Goal: Complete application form: Complete application form

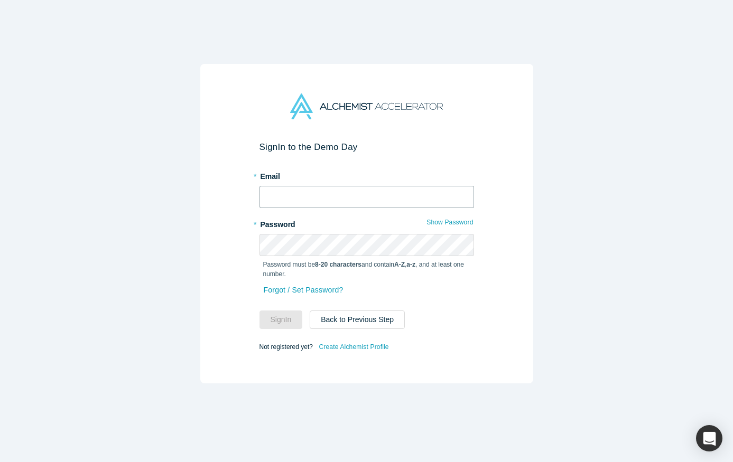
click at [322, 188] on input "text" at bounding box center [367, 197] width 215 height 22
type input "[PERSON_NAME][EMAIL_ADDRESS][DOMAIN_NAME]"
click at [337, 346] on link "Create Alchemist Profile" at bounding box center [353, 347] width 71 height 14
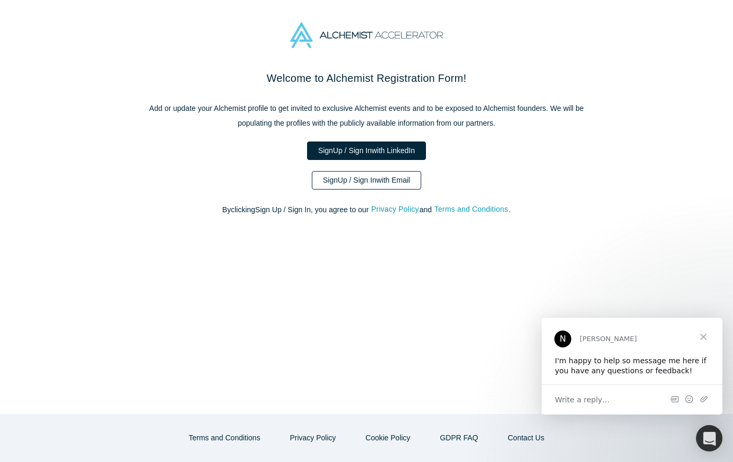
click at [358, 174] on link "Sign Up / Sign In with Email" at bounding box center [366, 180] width 109 height 18
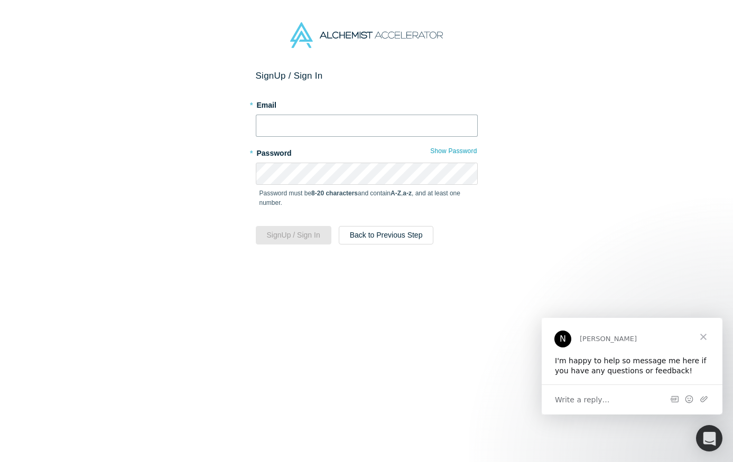
click at [345, 121] on input "text" at bounding box center [367, 126] width 222 height 22
type input "[PERSON_NAME][EMAIL_ADDRESS][DOMAIN_NAME]"
click at [456, 146] on button "Show Password" at bounding box center [454, 151] width 48 height 14
click at [298, 234] on button "Sign Up / Sign In" at bounding box center [294, 235] width 76 height 18
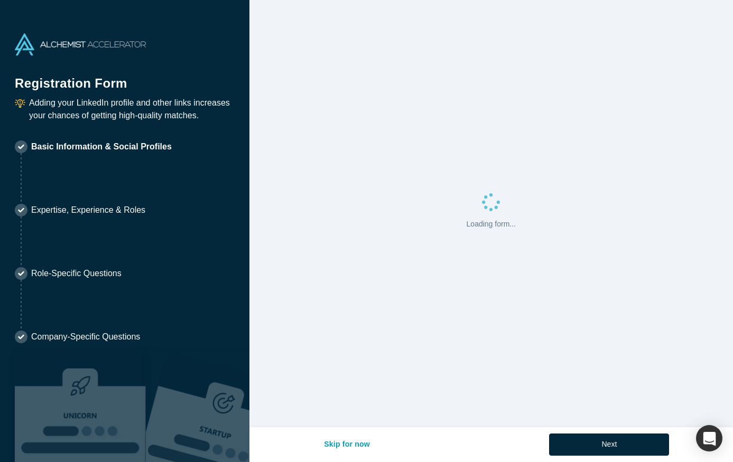
select select "US"
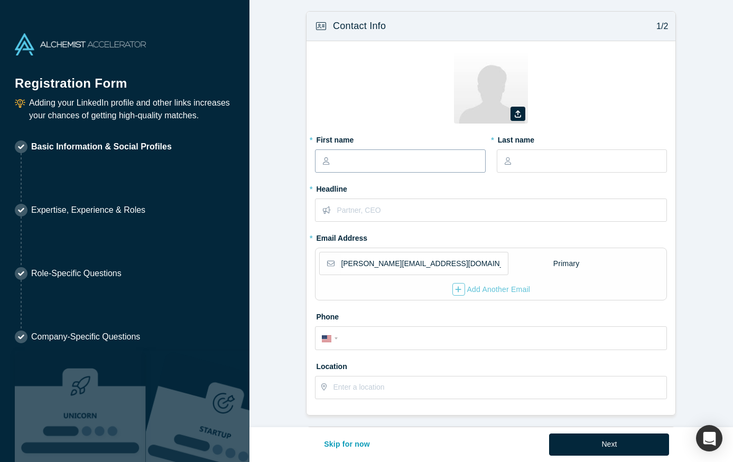
click at [381, 156] on input "text" at bounding box center [410, 161] width 149 height 22
type input "[PERSON_NAME]"
type input "Partner"
click at [370, 337] on input "tel" at bounding box center [500, 338] width 319 height 15
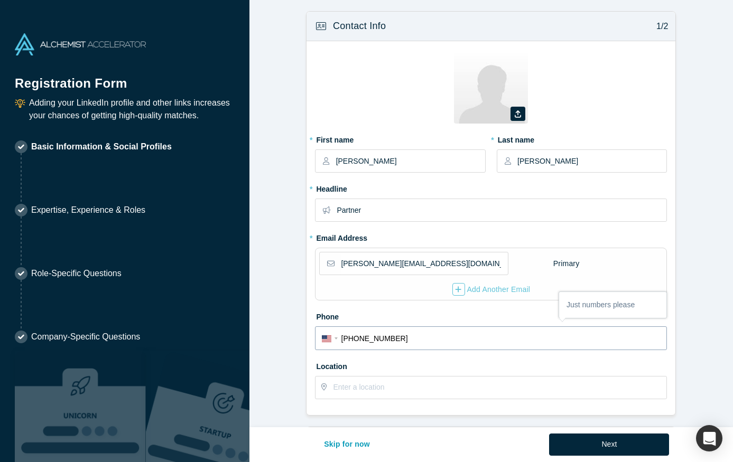
type input "[PHONE_NUMBER]"
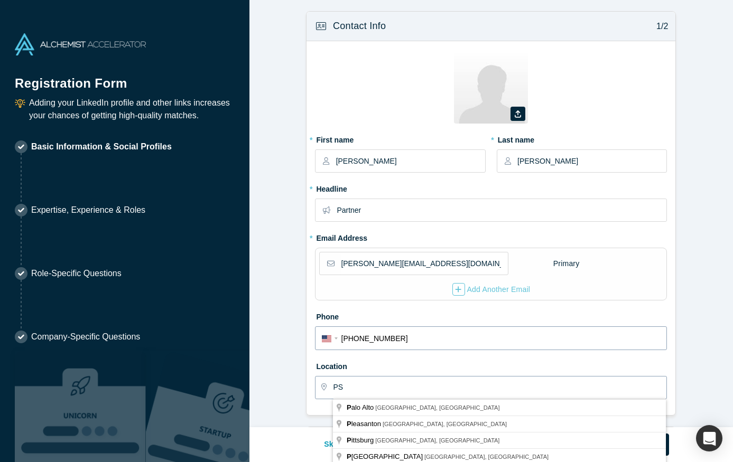
type input "P"
type input "[GEOGRAPHIC_DATA], [GEOGRAPHIC_DATA], [GEOGRAPHIC_DATA]"
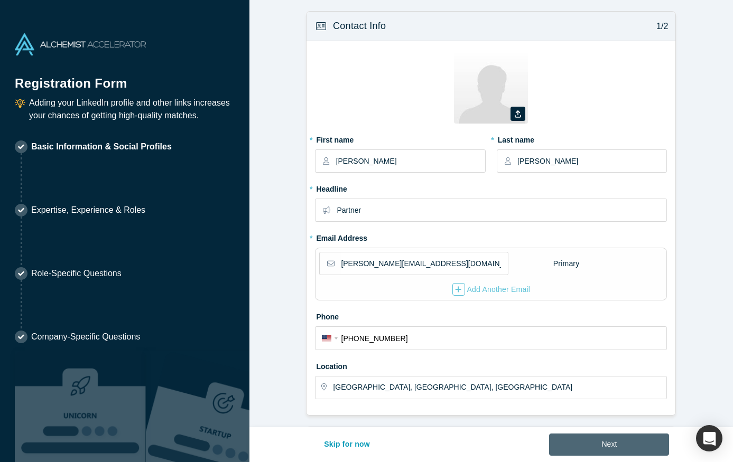
click at [594, 447] on button "Next" at bounding box center [609, 445] width 120 height 22
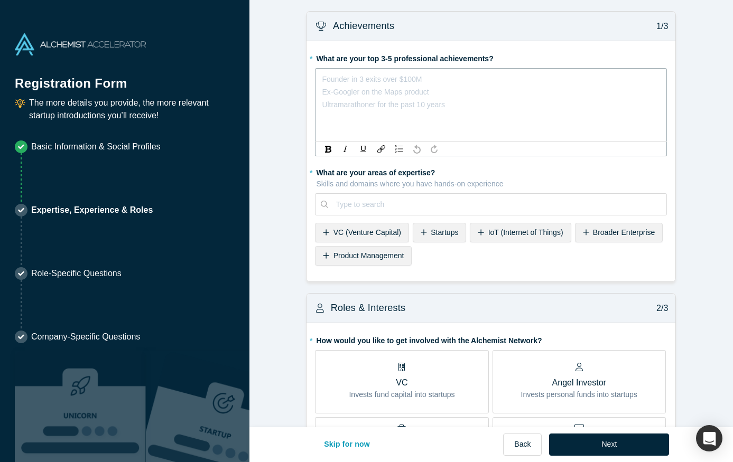
click at [437, 76] on div "rdw-editor" at bounding box center [491, 79] width 338 height 13
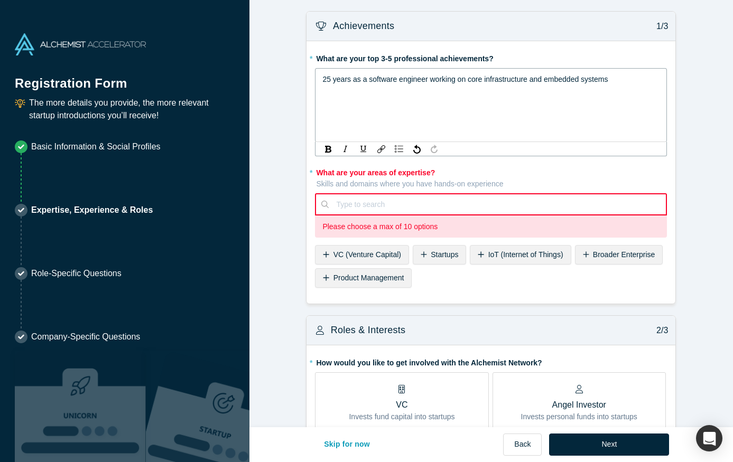
click at [619, 75] on div "25 years as a software engineer working on core infrastructure and embedded sys…" at bounding box center [491, 79] width 338 height 13
click at [322, 94] on span "IC, Manager, VP, First Hire after the founders," at bounding box center [397, 92] width 150 height 8
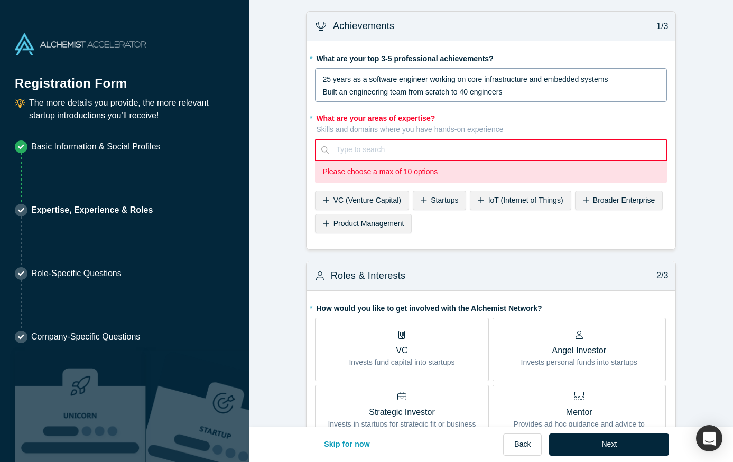
click at [509, 91] on div "Built an engineering team from scratch to 40 engineers" at bounding box center [491, 92] width 338 height 13
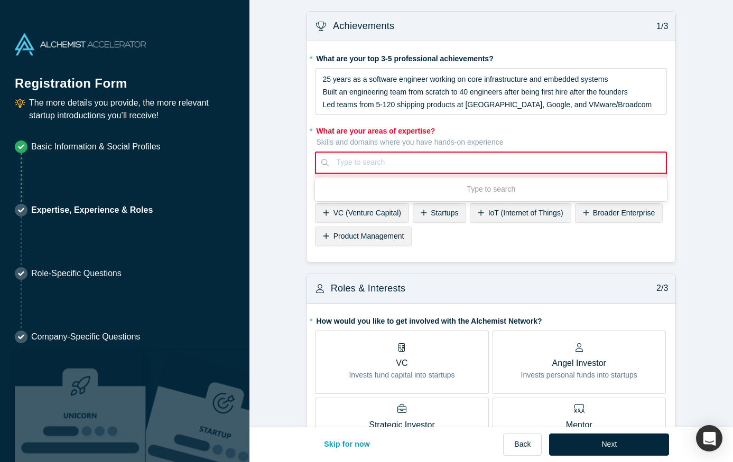
click at [409, 174] on div "Use Up and Down to choose options, press Enter to select the currently focused …" at bounding box center [491, 163] width 352 height 22
click at [381, 213] on span "VC (Venture Capital)" at bounding box center [368, 213] width 68 height 8
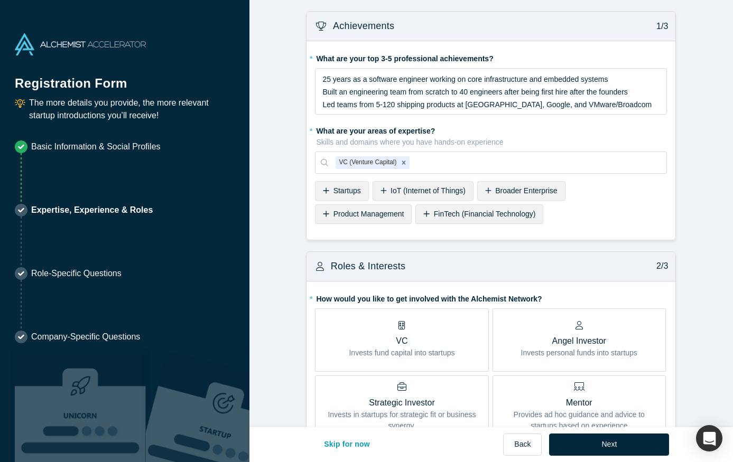
click at [348, 190] on span "Startups" at bounding box center [347, 191] width 27 height 8
click at [458, 193] on span "Broader Enterprise" at bounding box center [469, 191] width 62 height 8
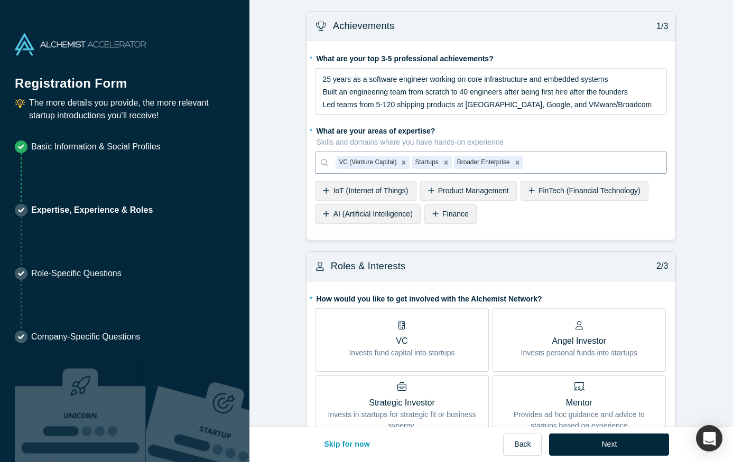
click at [542, 161] on div at bounding box center [592, 162] width 134 height 13
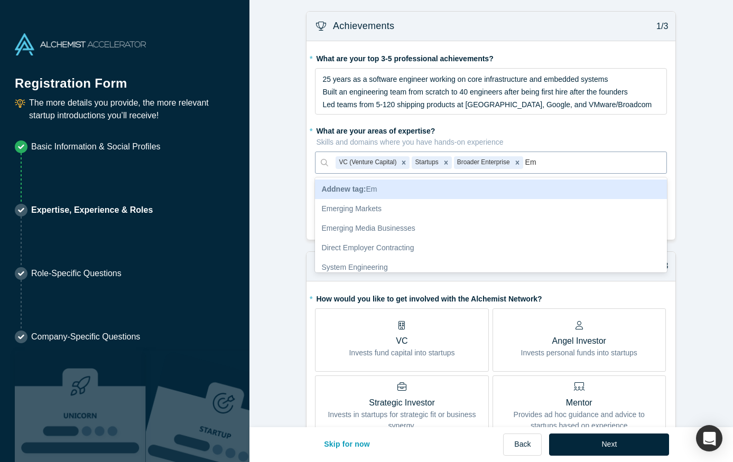
type input "Emb"
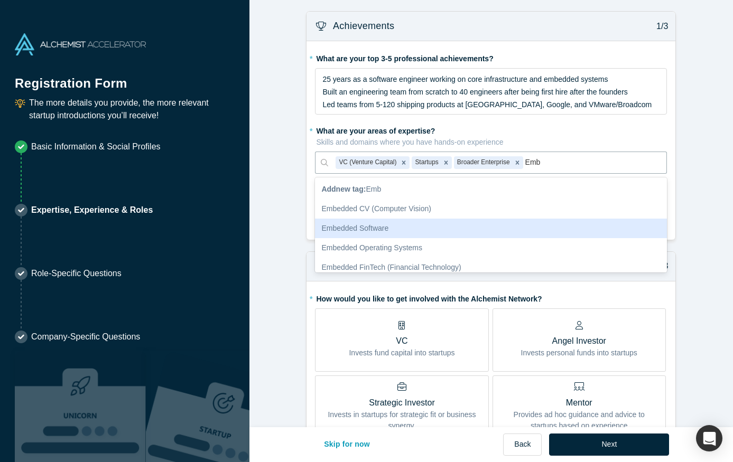
click at [438, 227] on div "Embedded Software" at bounding box center [491, 229] width 352 height 20
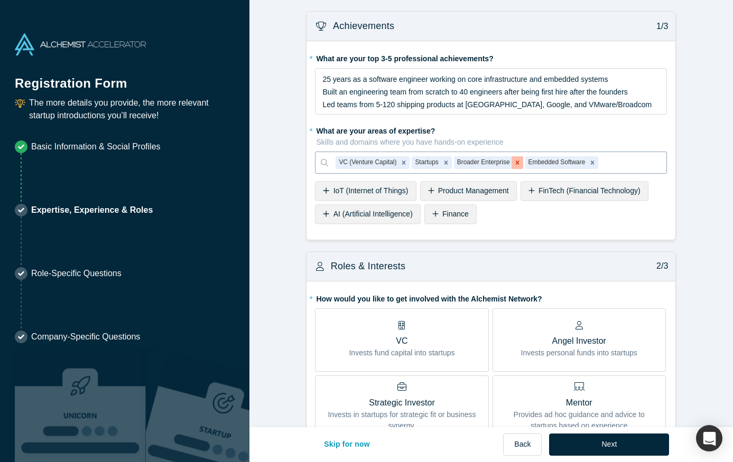
click at [515, 164] on icon "Remove Broader Enterprise" at bounding box center [517, 163] width 4 height 4
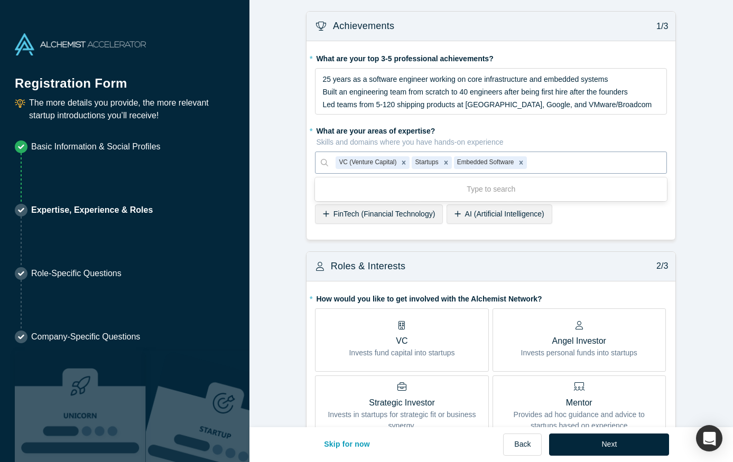
click at [544, 162] on div at bounding box center [594, 162] width 130 height 13
type input "Infras"
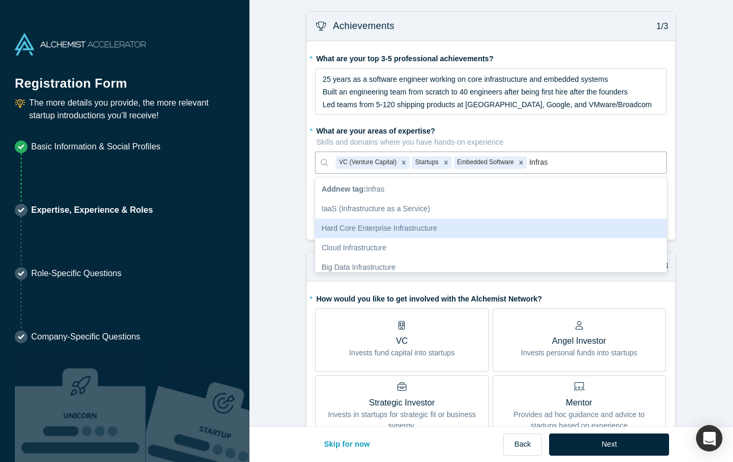
click at [479, 219] on div "Hard Core Enterprise Infrastructure" at bounding box center [491, 229] width 352 height 20
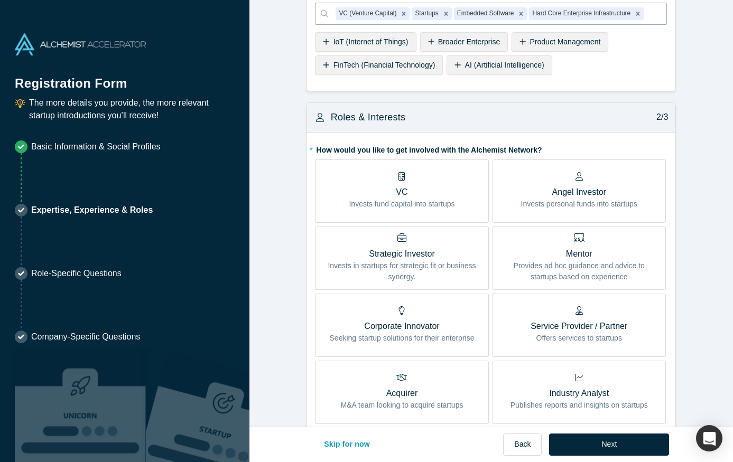
scroll to position [156, 0]
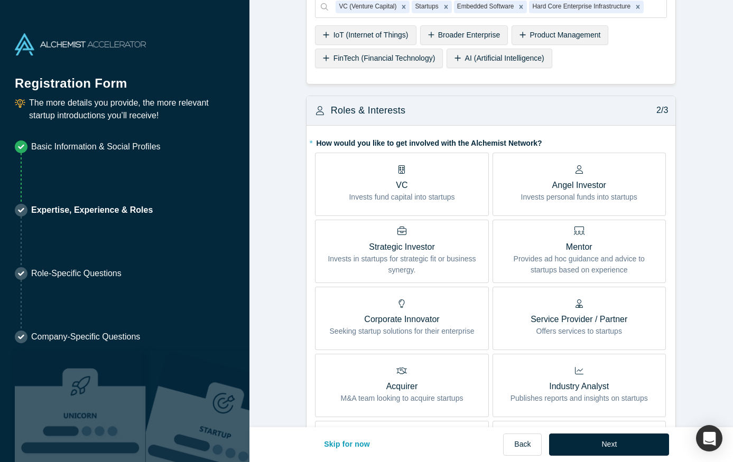
click at [445, 186] on p "VC" at bounding box center [402, 185] width 106 height 13
click at [0, 0] on input "VC Invests fund capital into startups" at bounding box center [0, 0] width 0 height 0
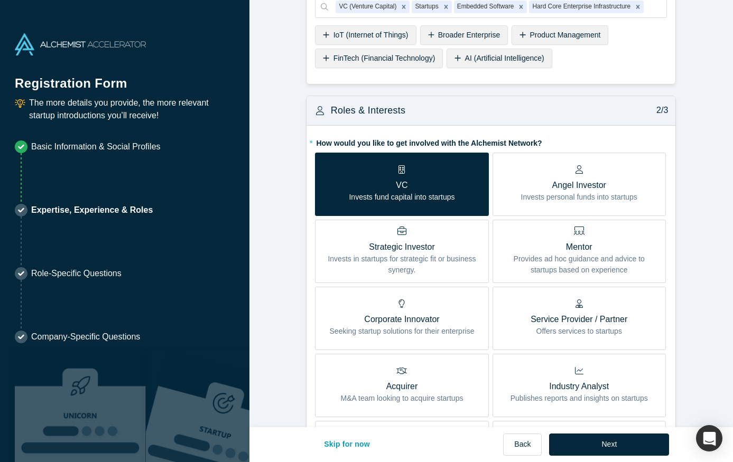
click at [537, 189] on p "Angel Investor" at bounding box center [579, 185] width 116 height 13
click at [0, 0] on input "Angel Investor Invests personal funds into startups" at bounding box center [0, 0] width 0 height 0
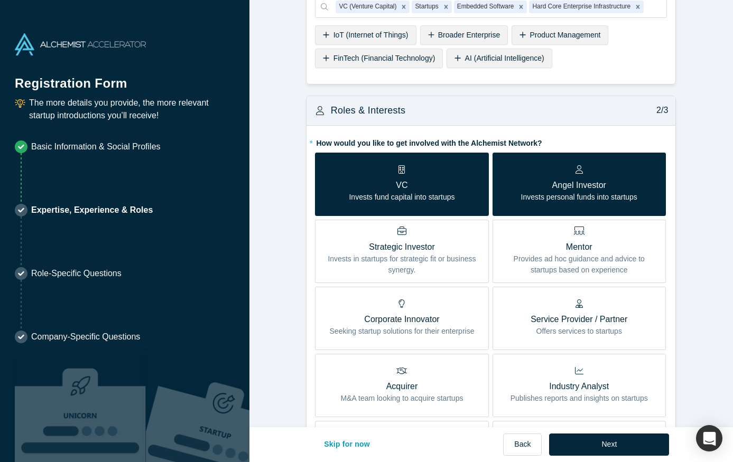
click at [523, 238] on div "Mentor Provides ad hoc guidance and advice to startups based on experience" at bounding box center [580, 251] width 158 height 49
click at [0, 0] on input "Mentor Provides ad hoc guidance and advice to startups based on experience" at bounding box center [0, 0] width 0 height 0
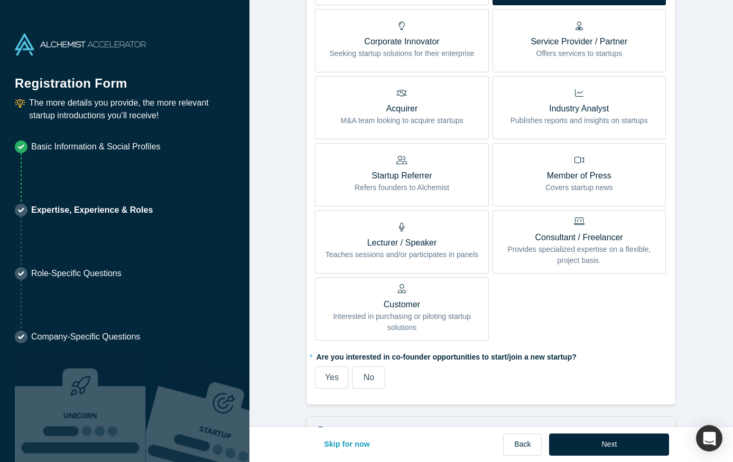
scroll to position [447, 0]
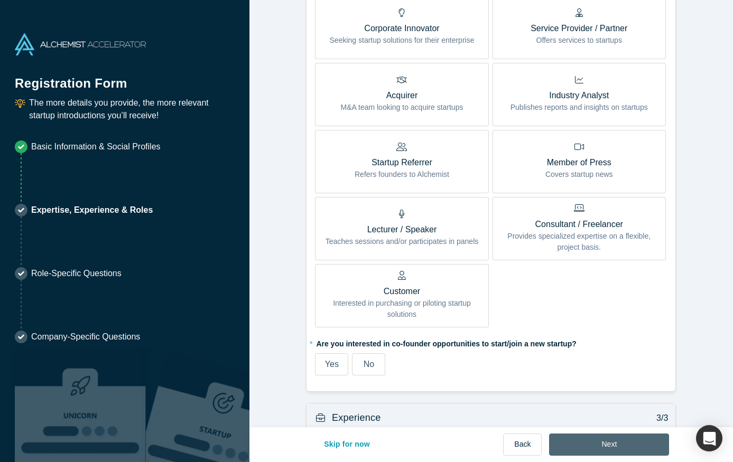
click at [569, 437] on button "Next" at bounding box center [609, 445] width 120 height 22
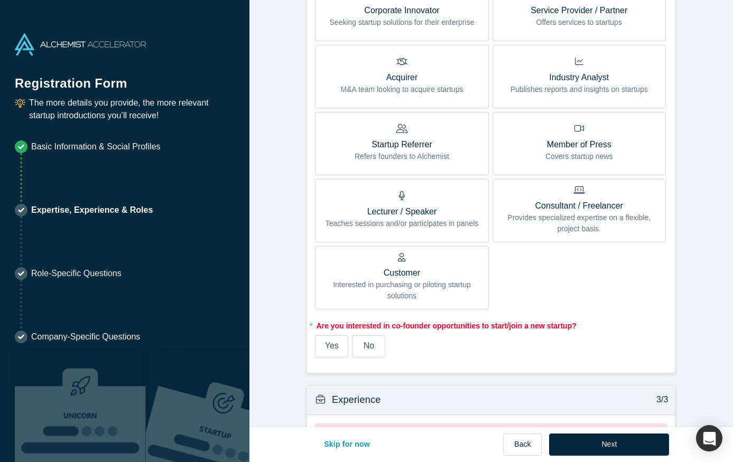
scroll to position [550, 0]
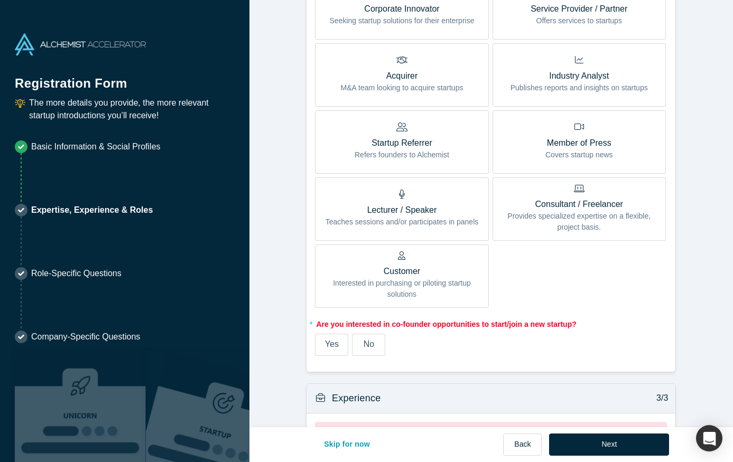
click at [331, 339] on div "Yes" at bounding box center [332, 344] width 14 height 13
click at [0, 0] on input "Yes" at bounding box center [0, 0] width 0 height 0
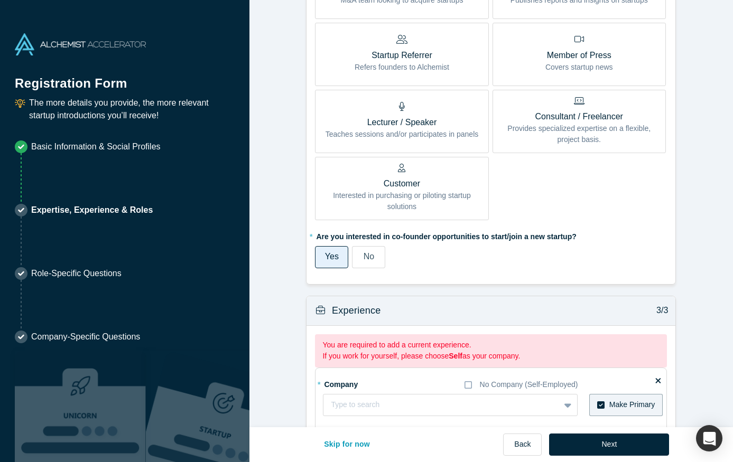
scroll to position [699, 0]
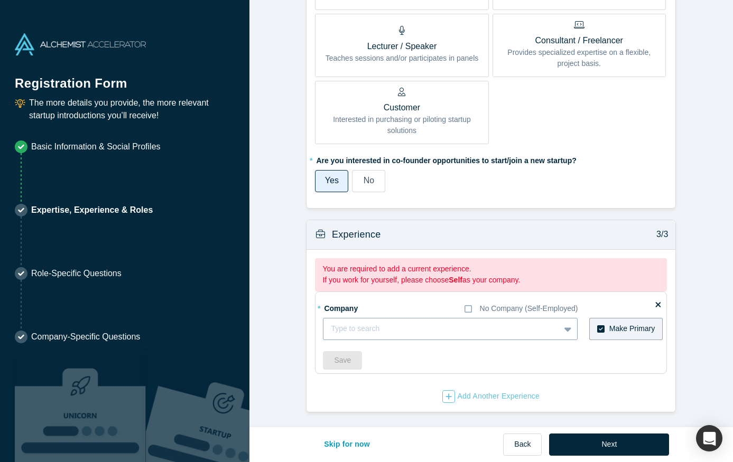
click at [455, 327] on div at bounding box center [441, 328] width 221 height 13
type input "Self"
click at [467, 307] on icon at bounding box center [468, 309] width 7 height 8
click at [0, 0] on input "No Company (Self-Employed)" at bounding box center [0, 0] width 0 height 0
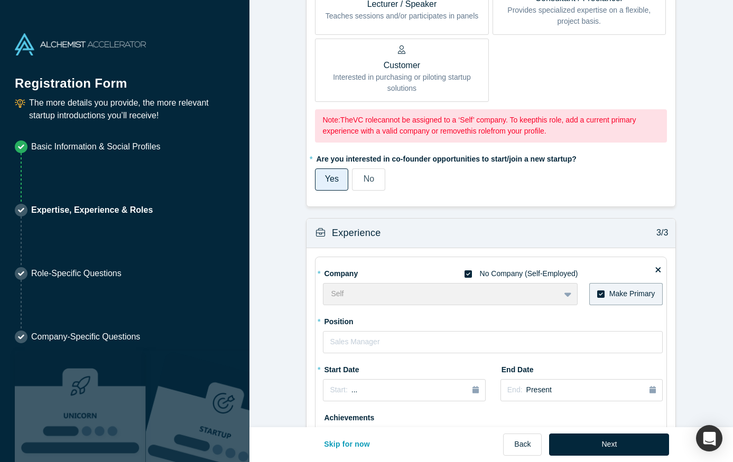
scroll to position [747, 0]
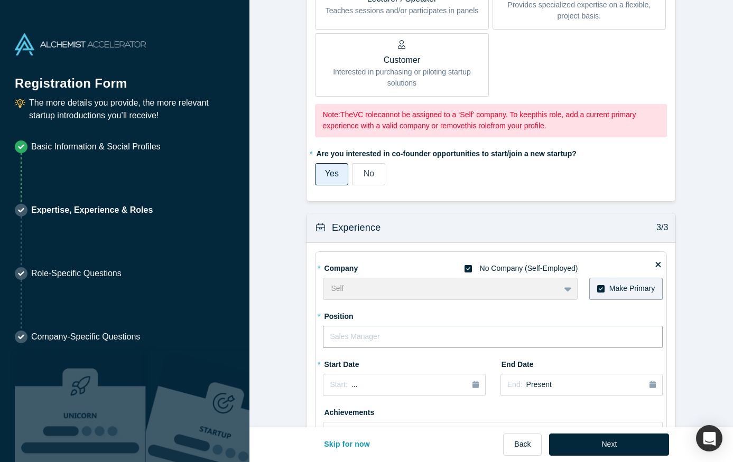
click at [476, 338] on input "text" at bounding box center [493, 337] width 340 height 22
type input "Investor/Advisor/Mentor"
click at [455, 385] on div "Start: ..." at bounding box center [404, 385] width 149 height 12
click at [389, 336] on div "Aug" at bounding box center [381, 339] width 34 height 11
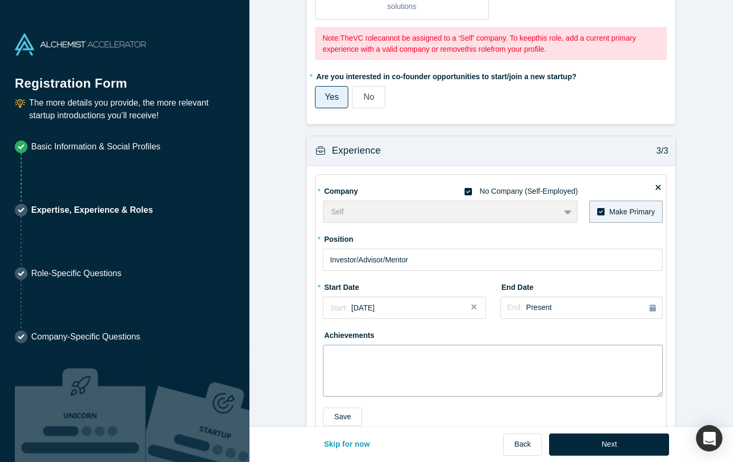
scroll to position [812, 0]
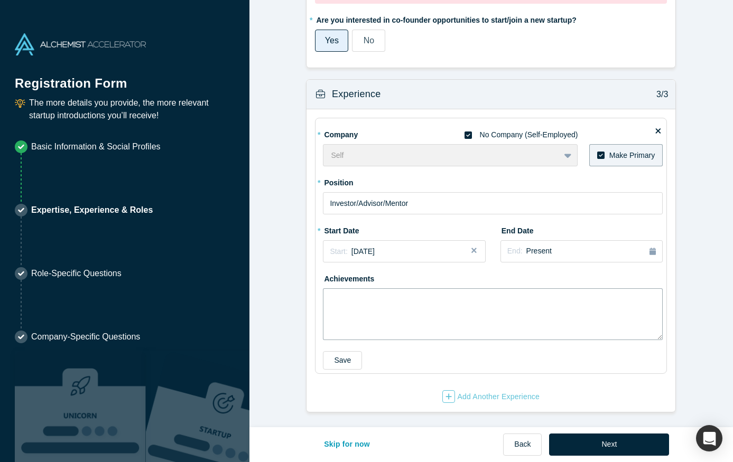
click at [441, 306] on textarea at bounding box center [493, 315] width 340 height 52
click at [429, 298] on textarea "12 Direct investments, advisor to 2 of those companies, active LP in a number o…" at bounding box center [493, 315] width 340 height 52
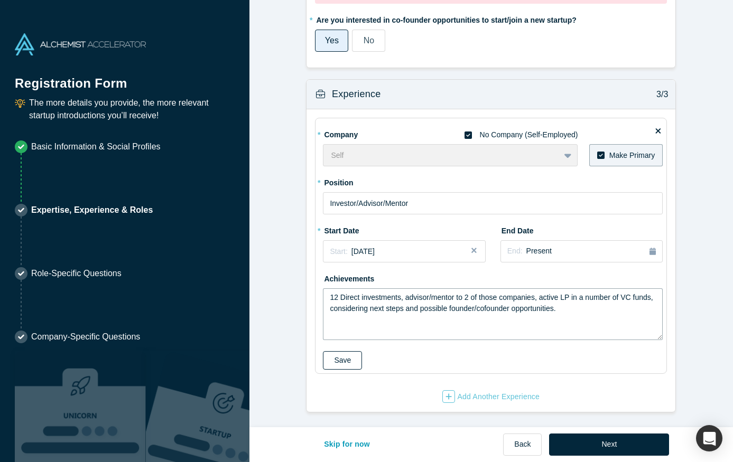
type textarea "12 Direct investments, advisor/mentor to 2 of those companies, active LP in a n…"
click at [346, 360] on button "Save" at bounding box center [342, 360] width 39 height 18
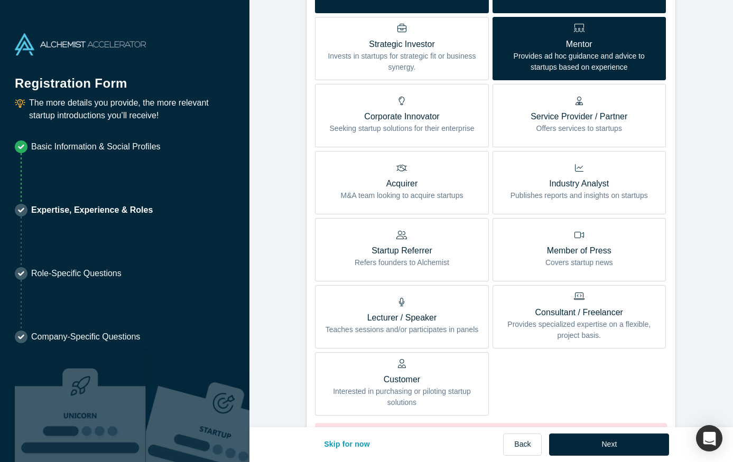
scroll to position [287, 0]
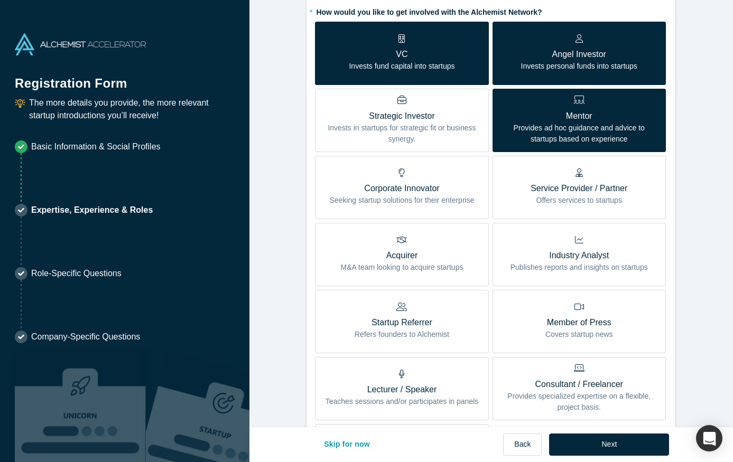
click at [507, 240] on label "Industry Analyst Publishes reports and insights on startups" at bounding box center [579, 254] width 173 height 63
click at [0, 0] on input "Industry Analyst Publishes reports and insights on startups" at bounding box center [0, 0] width 0 height 0
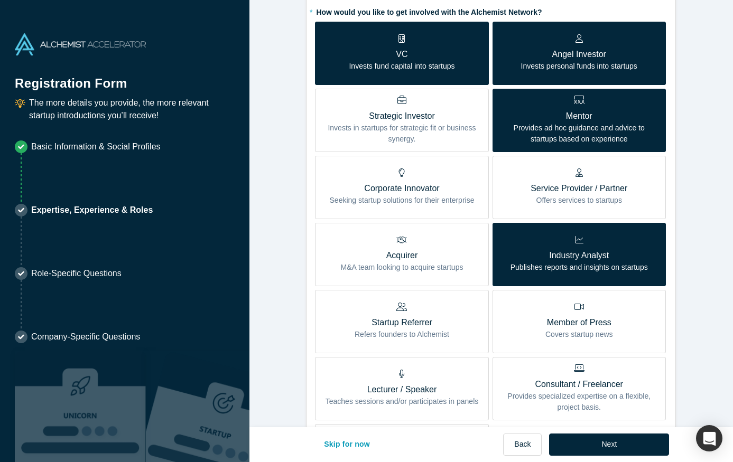
click at [429, 55] on p "VC" at bounding box center [402, 54] width 106 height 13
click at [0, 0] on input "VC Invests fund capital into startups" at bounding box center [0, 0] width 0 height 0
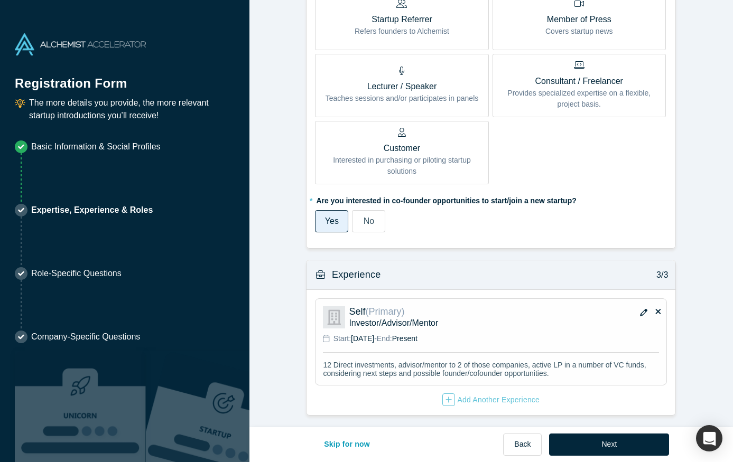
scroll to position [595, 0]
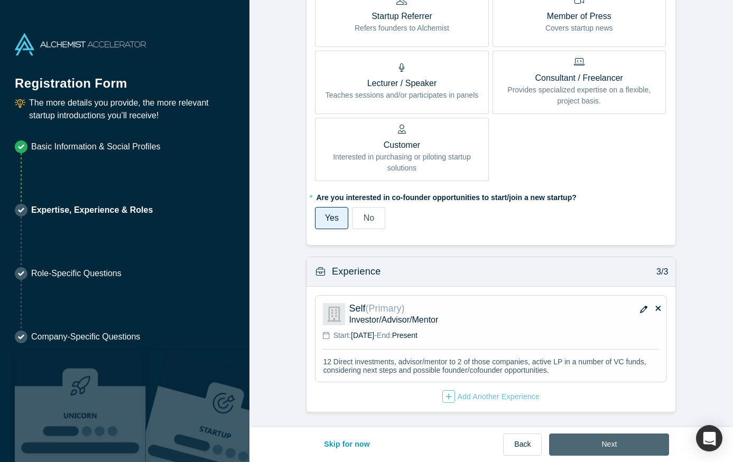
click at [581, 448] on button "Next" at bounding box center [609, 445] width 120 height 22
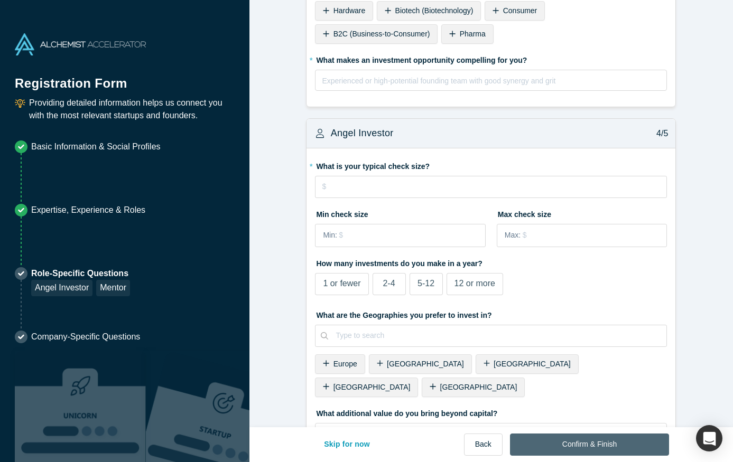
scroll to position [0, 0]
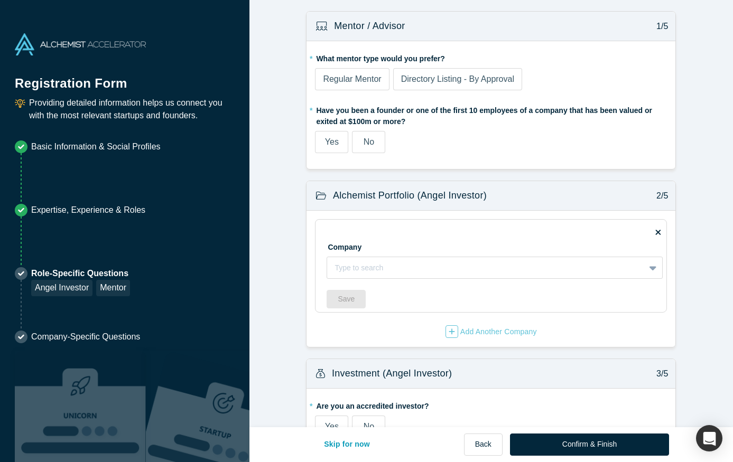
click at [365, 77] on span "Regular Mentor" at bounding box center [352, 79] width 58 height 9
click at [0, 0] on input "Regular Mentor" at bounding box center [0, 0] width 0 height 0
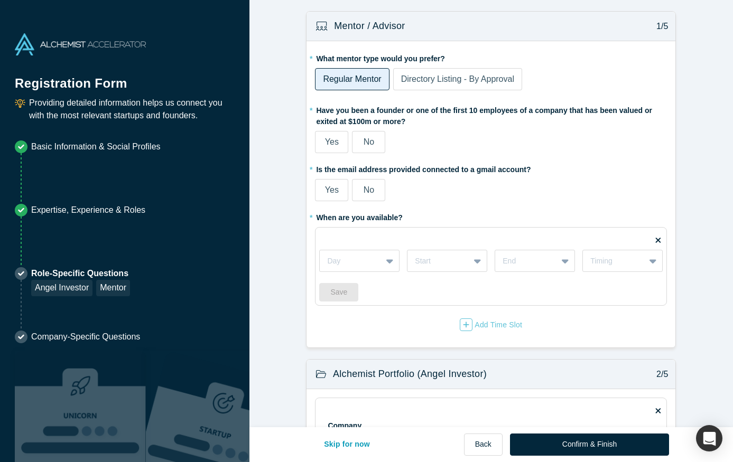
click at [362, 139] on label "No" at bounding box center [368, 142] width 33 height 22
click at [0, 0] on input "No" at bounding box center [0, 0] width 0 height 0
click at [325, 192] on span "Yes" at bounding box center [332, 190] width 14 height 9
click at [0, 0] on input "Yes" at bounding box center [0, 0] width 0 height 0
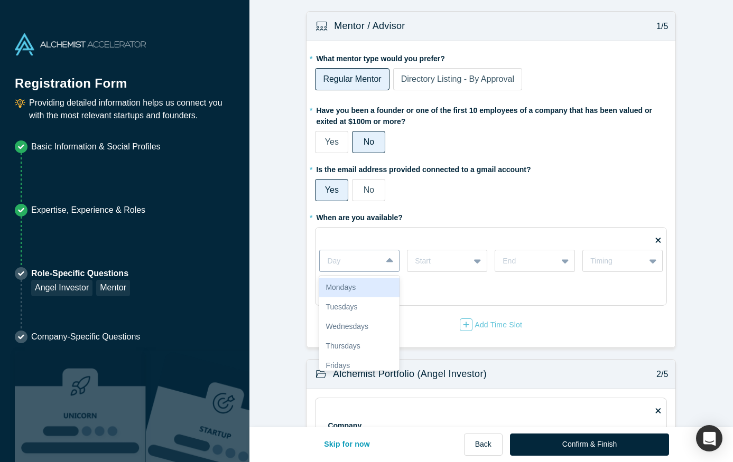
click at [381, 261] on div "Day" at bounding box center [351, 261] width 62 height 17
click at [376, 291] on div "Mondays" at bounding box center [359, 288] width 80 height 20
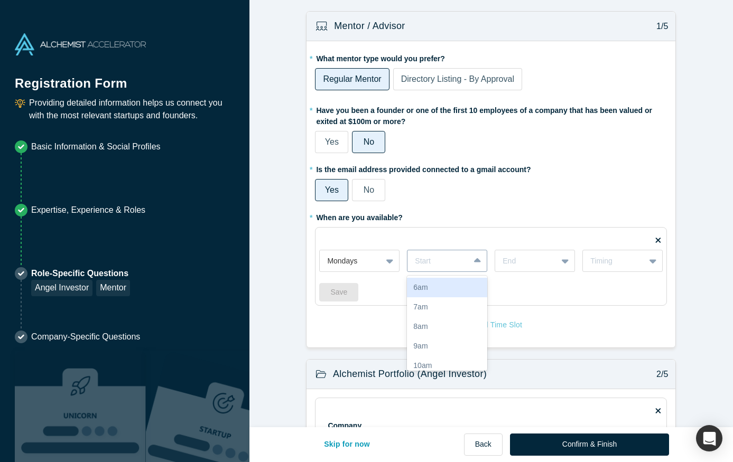
click at [438, 261] on div at bounding box center [438, 261] width 47 height 13
click at [438, 304] on div "11am" at bounding box center [447, 307] width 80 height 20
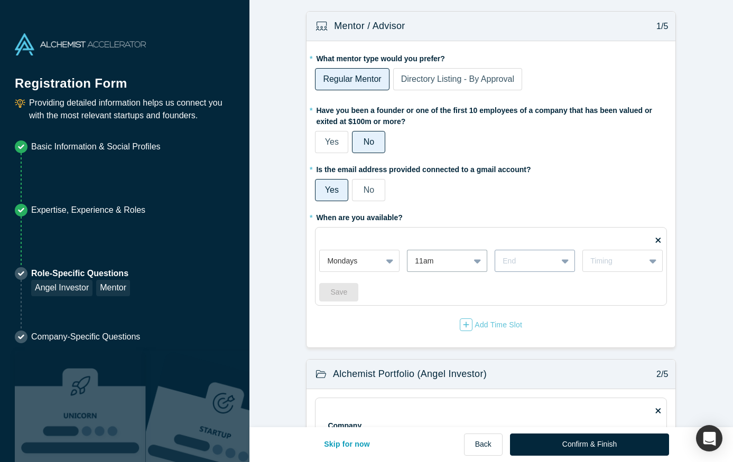
click at [526, 250] on div "End" at bounding box center [535, 261] width 80 height 22
click at [525, 338] on div "4pm" at bounding box center [535, 337] width 80 height 20
click at [601, 265] on div "Timing" at bounding box center [613, 261] width 47 height 11
click at [601, 304] on div "Bi-Weekly" at bounding box center [622, 308] width 80 height 20
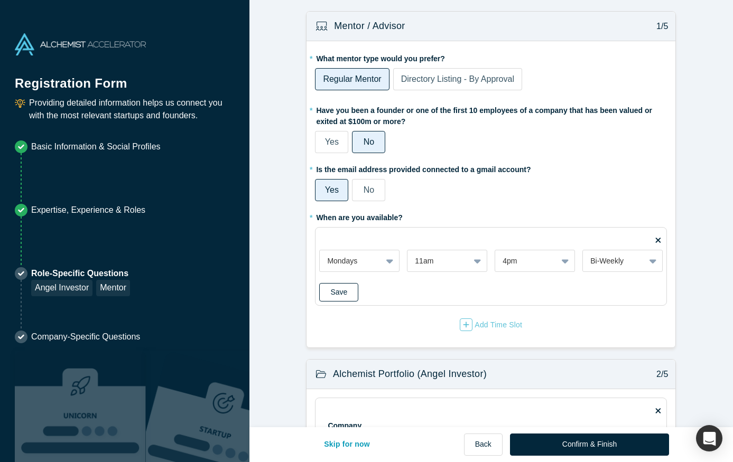
click at [339, 291] on button "Save" at bounding box center [338, 292] width 39 height 18
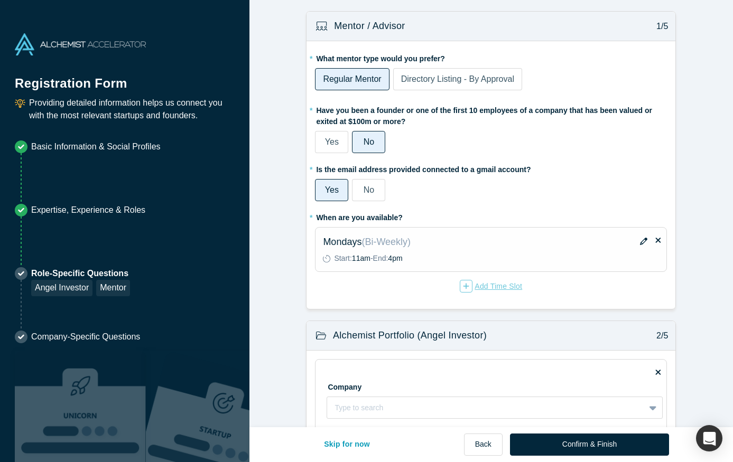
click at [465, 286] on icon "button" at bounding box center [467, 286] width 6 height 6
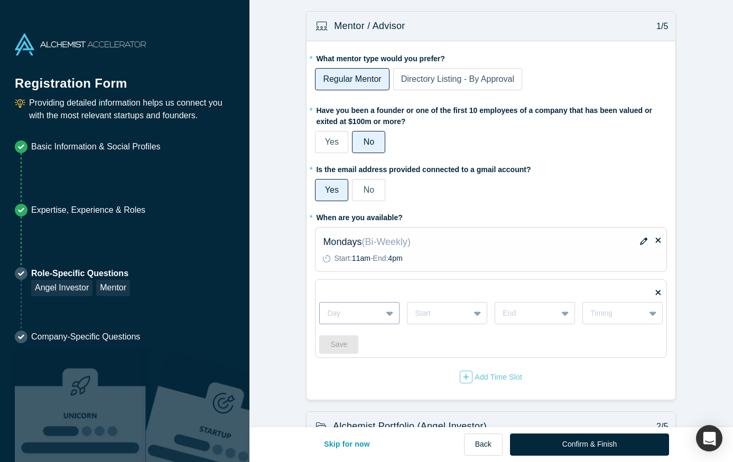
click at [377, 311] on div "Day" at bounding box center [351, 313] width 62 height 17
click at [372, 413] on div "Fridays" at bounding box center [359, 419] width 80 height 20
click at [448, 317] on div at bounding box center [438, 313] width 47 height 13
click at [446, 394] on div "11am" at bounding box center [447, 400] width 80 height 20
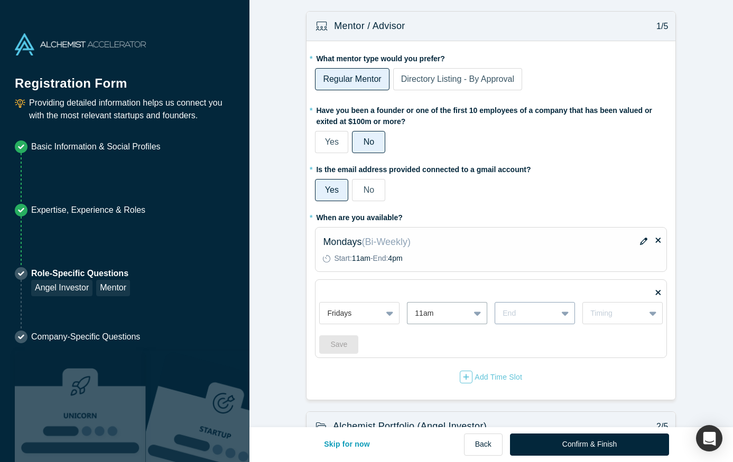
click at [521, 314] on div at bounding box center [526, 313] width 47 height 13
click at [517, 391] on div "4pm" at bounding box center [535, 396] width 80 height 20
click at [599, 311] on div "Timing" at bounding box center [613, 313] width 47 height 11
click at [595, 355] on div "Bi-Weekly" at bounding box center [622, 360] width 80 height 20
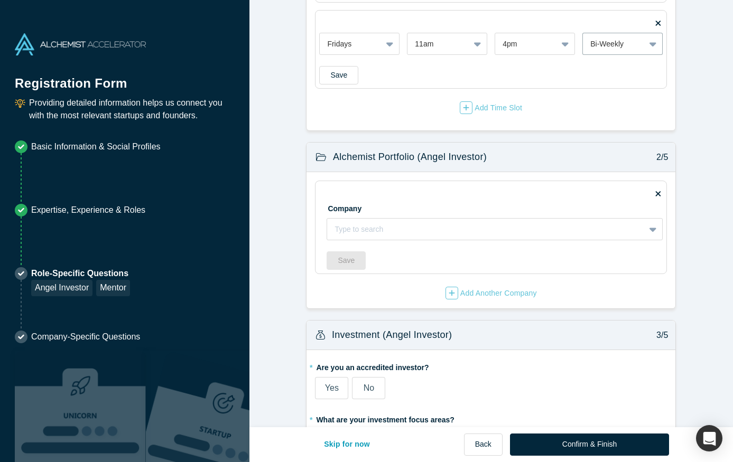
scroll to position [264, 0]
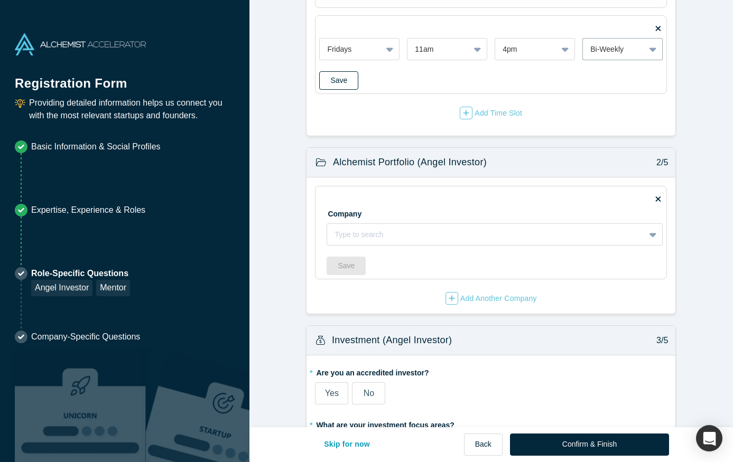
click at [342, 84] on button "Save" at bounding box center [338, 80] width 39 height 18
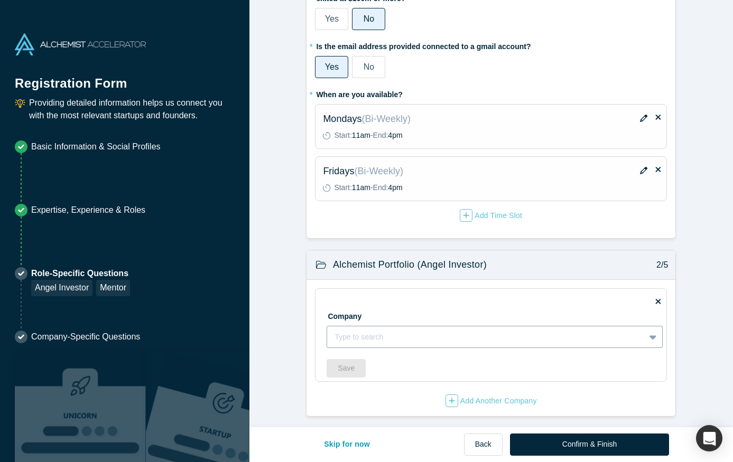
scroll to position [147, 0]
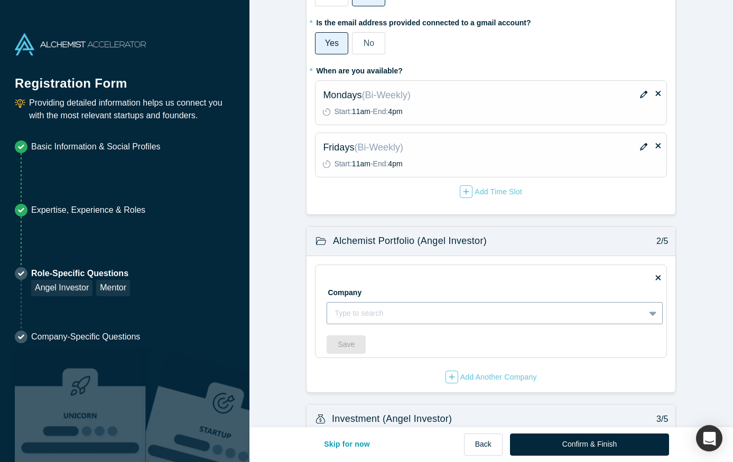
click at [510, 325] on div "Type to search" at bounding box center [495, 313] width 336 height 22
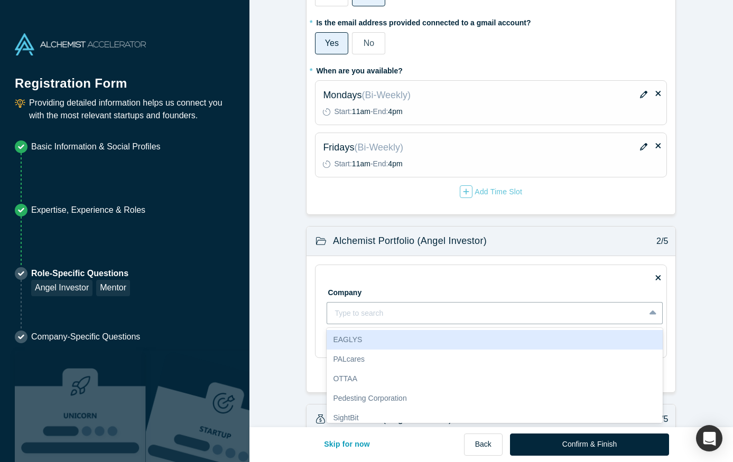
click at [510, 282] on div "Company EAGLYS, 1 of 10. 10 results available. Use Up and Down to choose option…" at bounding box center [495, 300] width 336 height 48
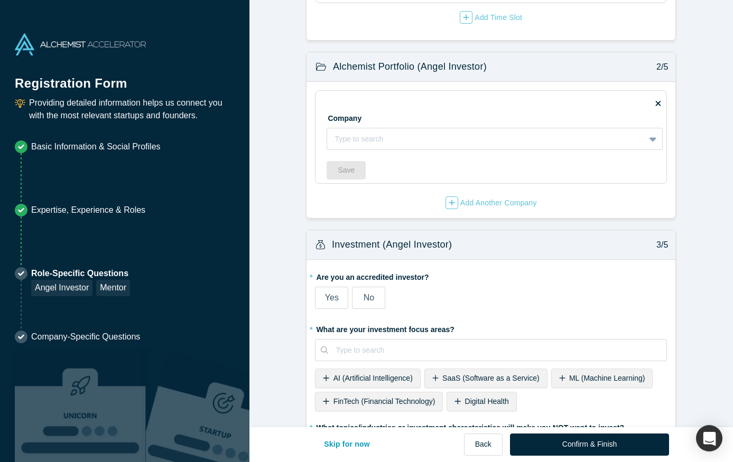
scroll to position [325, 0]
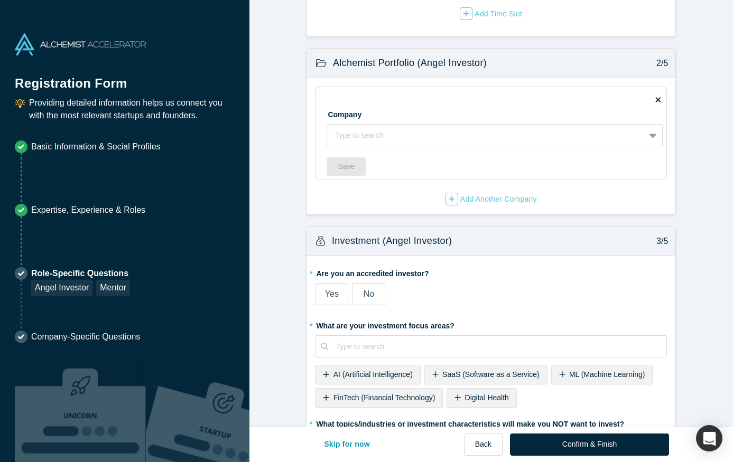
click at [321, 292] on label "Yes" at bounding box center [331, 294] width 33 height 22
click at [0, 0] on input "Yes" at bounding box center [0, 0] width 0 height 0
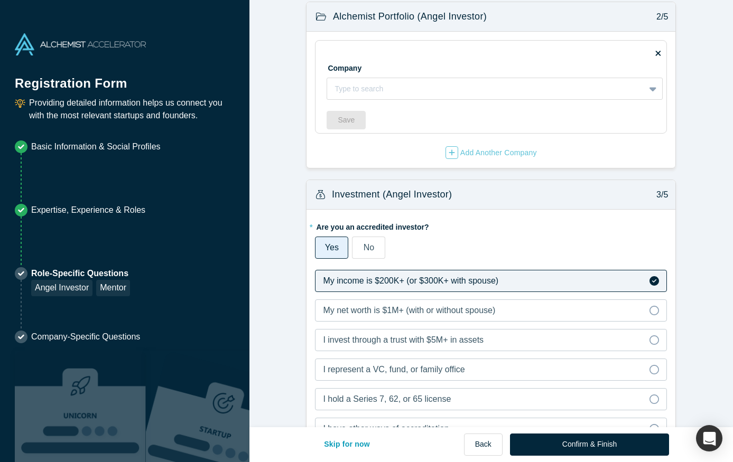
scroll to position [381, 0]
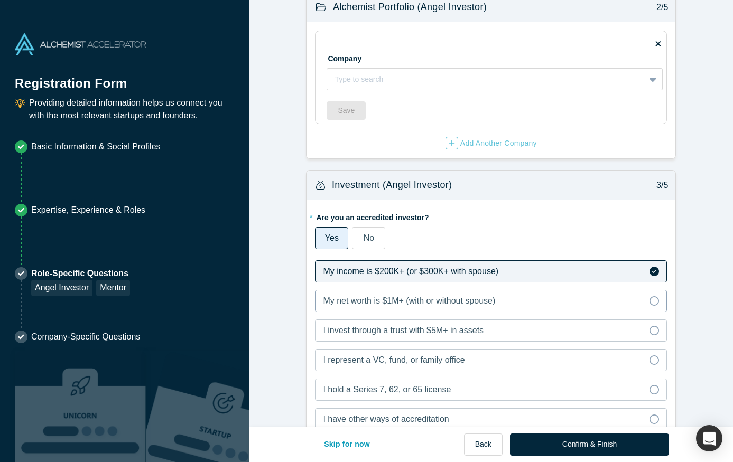
click at [456, 299] on span "My net worth is $1M+ (with or without spouse)" at bounding box center [409, 301] width 172 height 9
click at [0, 0] on input "My net worth is $1M+ (with or without spouse)" at bounding box center [0, 0] width 0 height 0
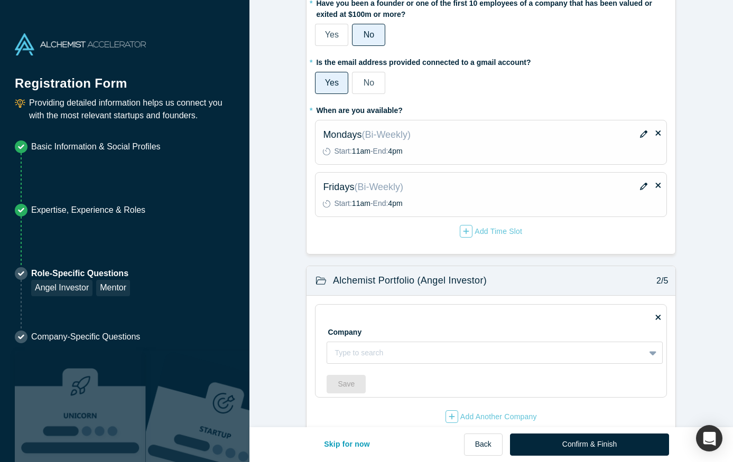
scroll to position [0, 0]
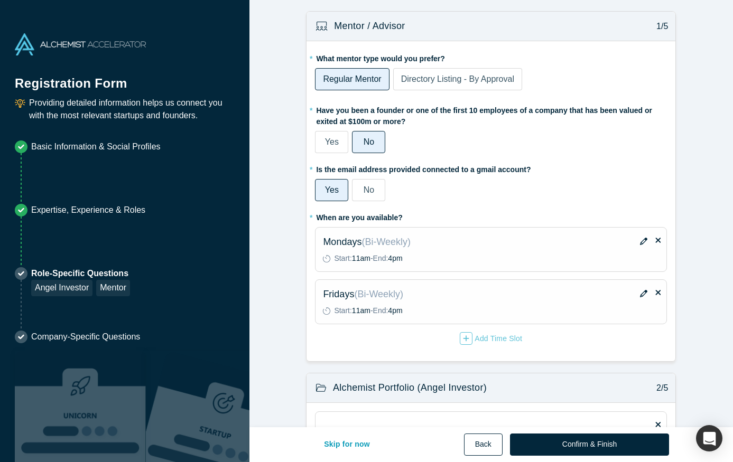
click at [487, 439] on button "Back" at bounding box center [483, 445] width 39 height 22
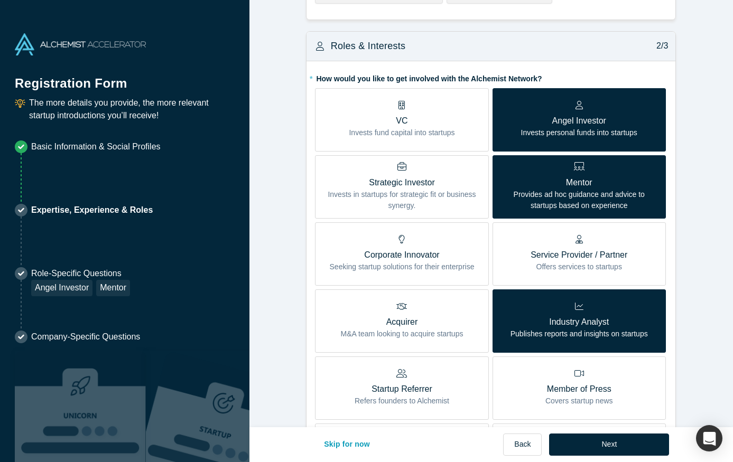
scroll to position [226, 0]
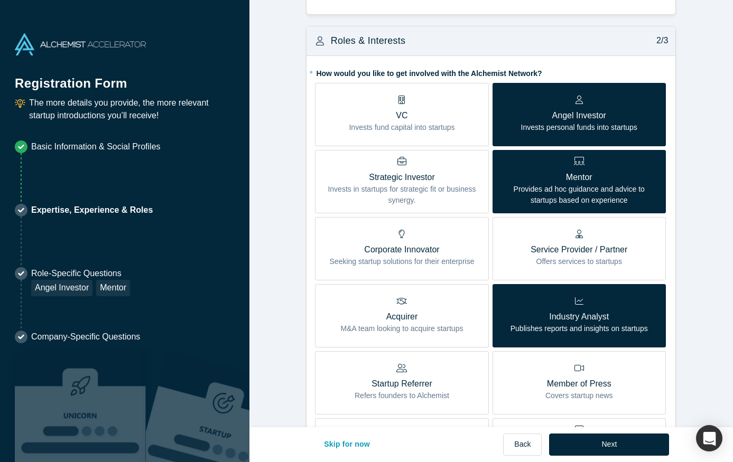
click at [526, 155] on label "Mentor Provides ad hoc guidance and advice to startups based on experience" at bounding box center [579, 181] width 173 height 63
click at [0, 0] on input "Mentor Provides ad hoc guidance and advice to startups based on experience" at bounding box center [0, 0] width 0 height 0
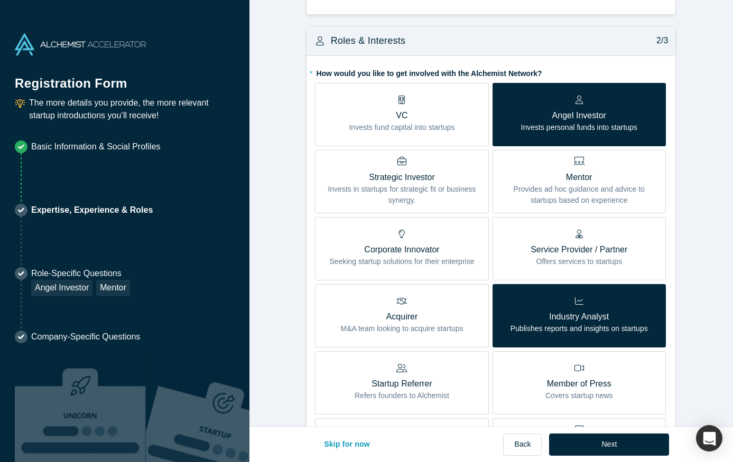
click at [527, 126] on p "Invests personal funds into startups" at bounding box center [579, 127] width 116 height 11
click at [0, 0] on input "Angel Investor Invests personal funds into startups" at bounding box center [0, 0] width 0 height 0
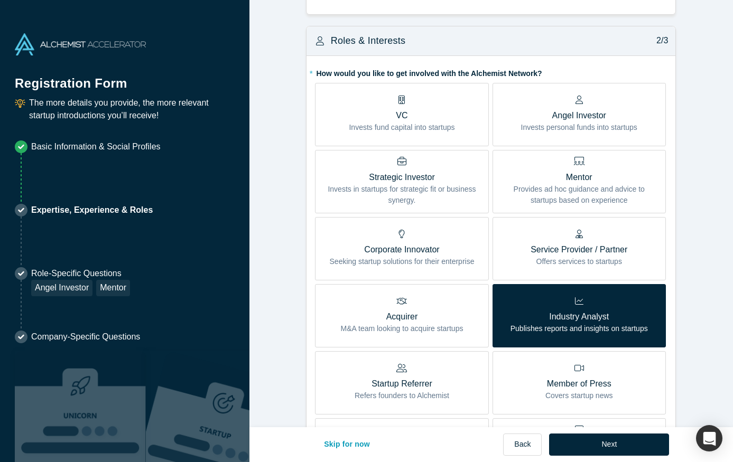
click at [443, 117] on p "VC" at bounding box center [402, 115] width 106 height 13
click at [0, 0] on input "VC Invests fund capital into startups" at bounding box center [0, 0] width 0 height 0
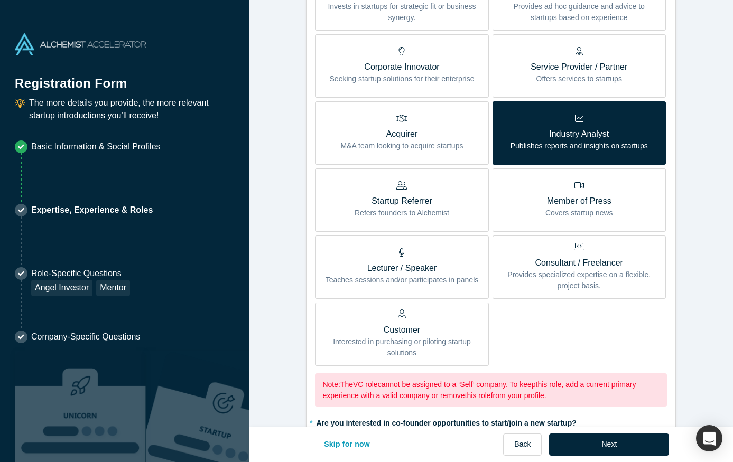
scroll to position [410, 0]
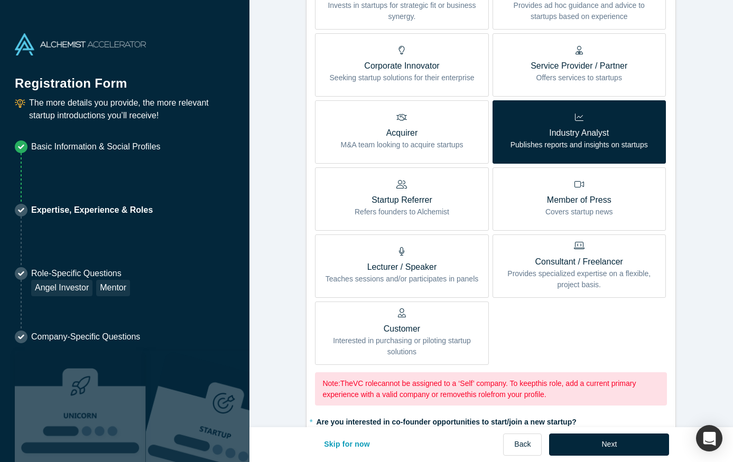
click at [518, 137] on p "Industry Analyst" at bounding box center [579, 133] width 137 height 13
click at [0, 0] on input "Industry Analyst Publishes reports and insights on startups" at bounding box center [0, 0] width 0 height 0
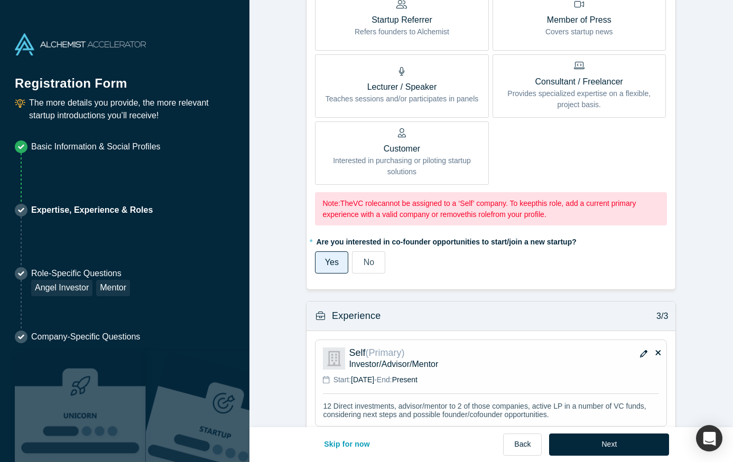
scroll to position [636, 0]
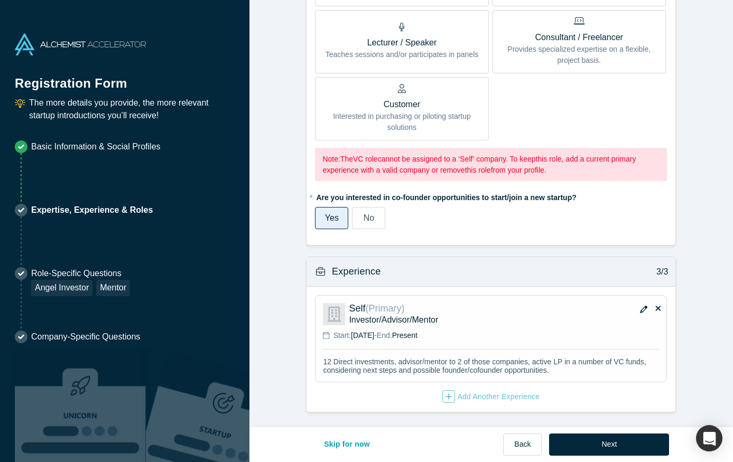
click at [641, 304] on button "button" at bounding box center [644, 310] width 16 height 15
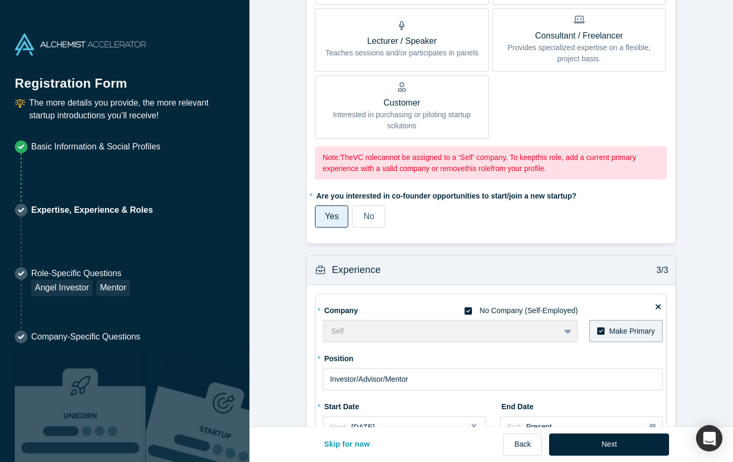
click at [469, 310] on icon at bounding box center [468, 311] width 7 height 7
click at [0, 0] on input "No Company (Self-Employed)" at bounding box center [0, 0] width 0 height 0
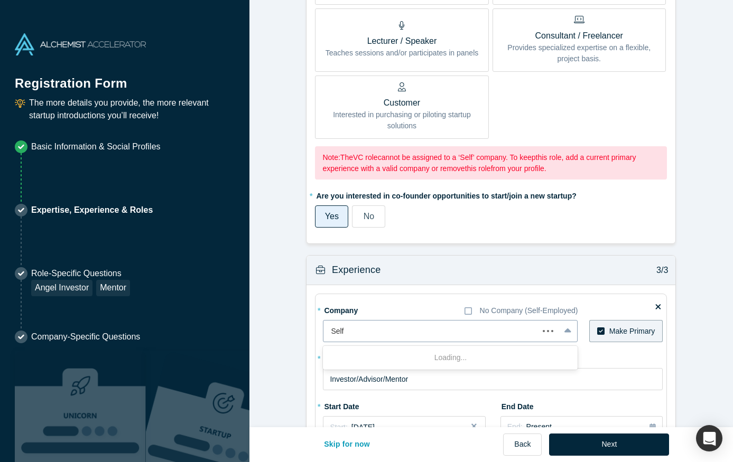
click at [450, 329] on div at bounding box center [431, 331] width 200 height 13
click at [450, 329] on div at bounding box center [441, 331] width 221 height 13
type input "IASV Seed Ventures"
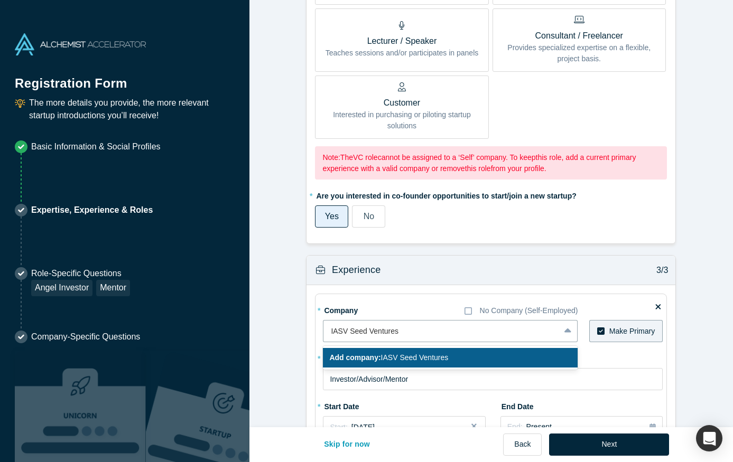
click at [463, 357] on div "Add company: IASV Seed Ventures" at bounding box center [450, 358] width 255 height 20
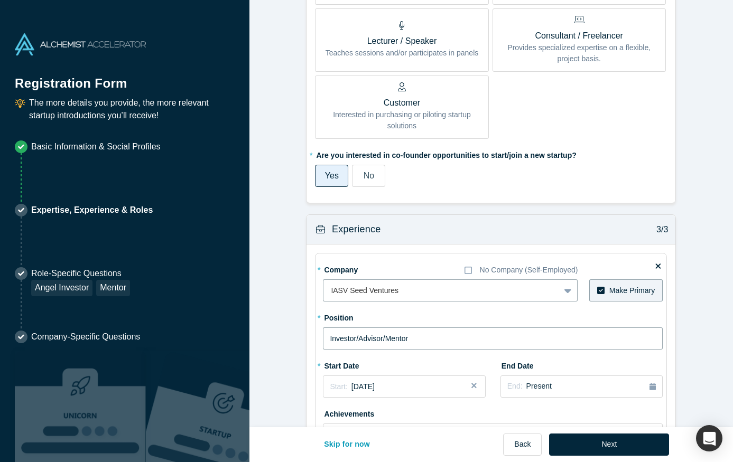
click at [498, 334] on input "Investor/Advisor/Mentor" at bounding box center [493, 339] width 340 height 22
type input "Partner"
click at [461, 390] on div "Start: July 2025" at bounding box center [404, 387] width 149 height 11
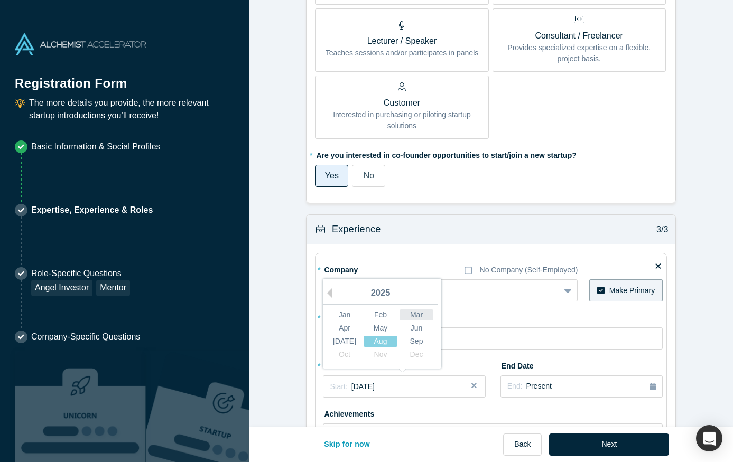
click at [410, 312] on div "Mar" at bounding box center [417, 315] width 34 height 11
click at [474, 386] on button "Close" at bounding box center [478, 387] width 16 height 22
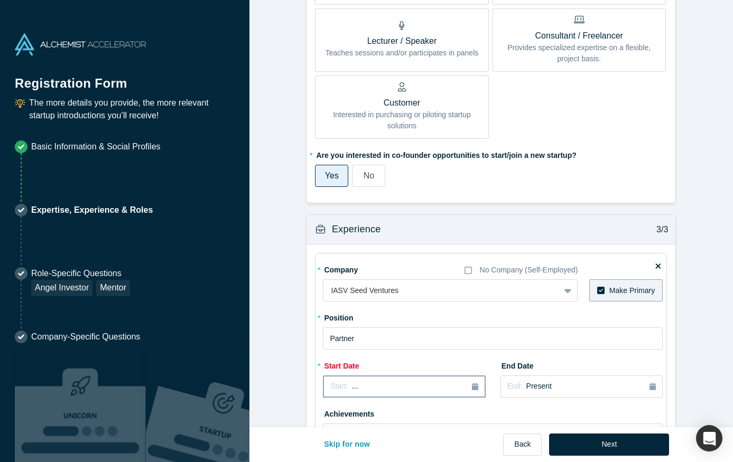
click at [449, 385] on div "Start: ..." at bounding box center [403, 387] width 147 height 12
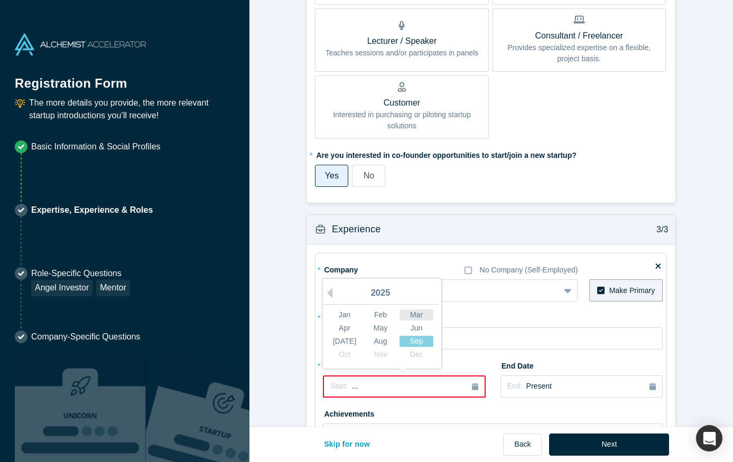
click at [410, 316] on div "Mar" at bounding box center [417, 315] width 34 height 11
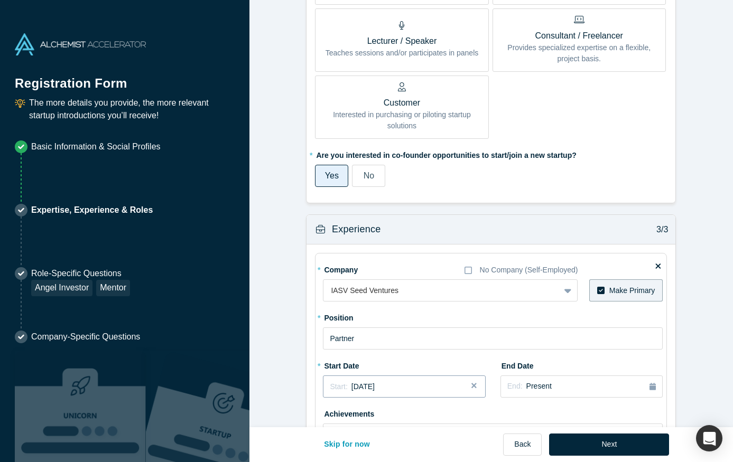
click at [460, 384] on div "Start: February 2025" at bounding box center [404, 387] width 149 height 11
click at [348, 327] on div "Apr" at bounding box center [345, 328] width 34 height 11
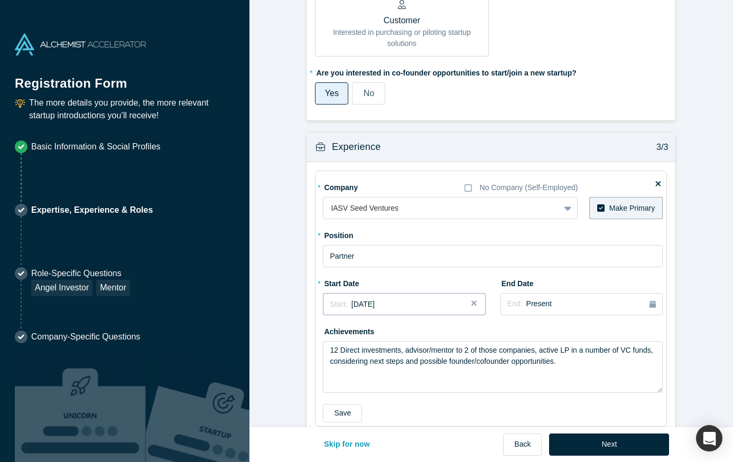
scroll to position [719, 0]
drag, startPoint x: 612, startPoint y: 363, endPoint x: 327, endPoint y: 354, distance: 285.6
click at [327, 354] on textarea "12 Direct investments, advisor/mentor to 2 of those companies, active LP in a n…" at bounding box center [493, 366] width 340 height 52
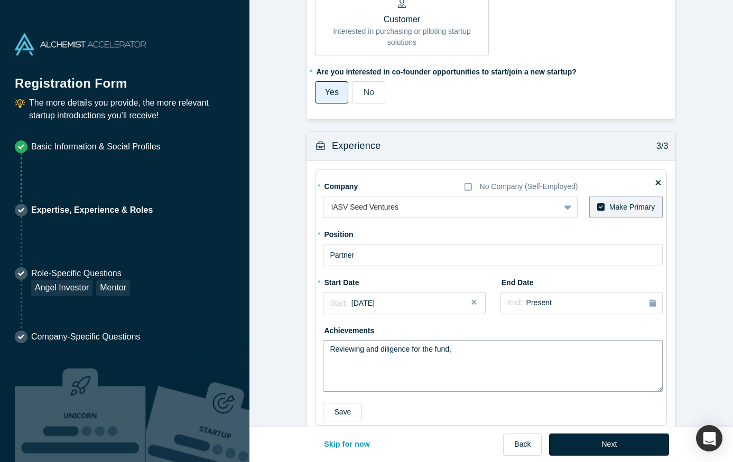
click at [381, 351] on textarea "Reviewing and diligence for the fund," at bounding box center [493, 366] width 340 height 52
click at [487, 345] on textarea "Reviewing and due diligence for the fund," at bounding box center [493, 366] width 340 height 52
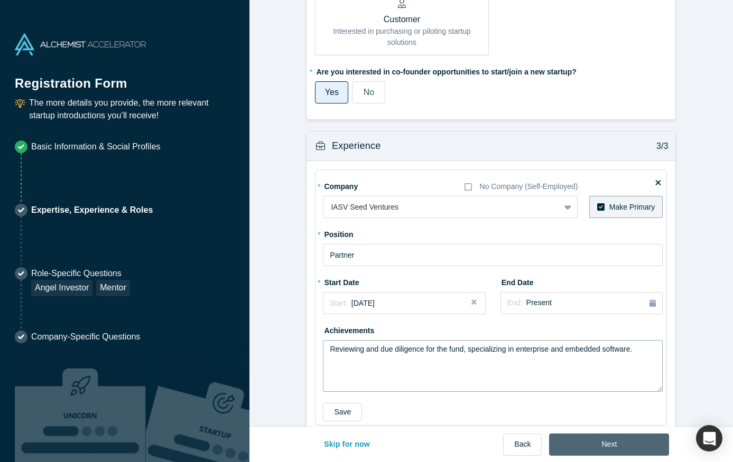
type textarea "Reviewing and due diligence for the fund, specializing in enterprise and embedd…"
click at [578, 444] on button "Next" at bounding box center [609, 445] width 120 height 22
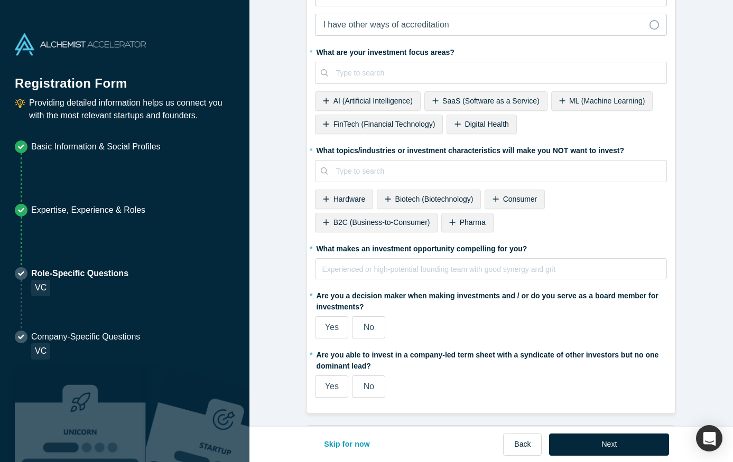
scroll to position [403, 0]
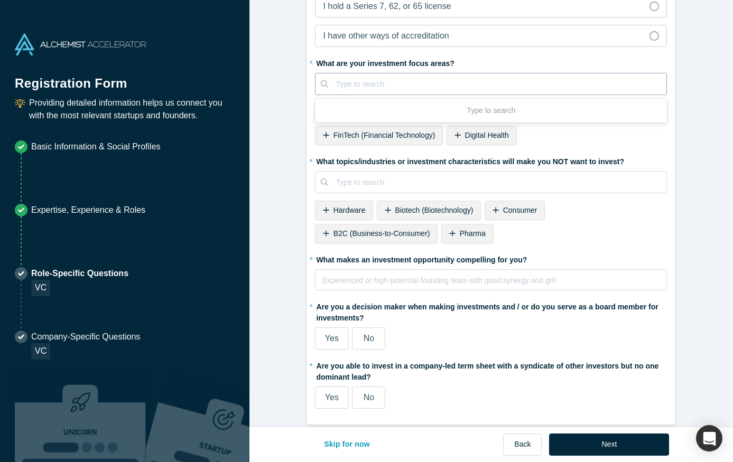
click at [439, 89] on div at bounding box center [497, 84] width 323 height 13
click at [447, 107] on div "SaaS (Software as a Service)" at bounding box center [485, 113] width 123 height 20
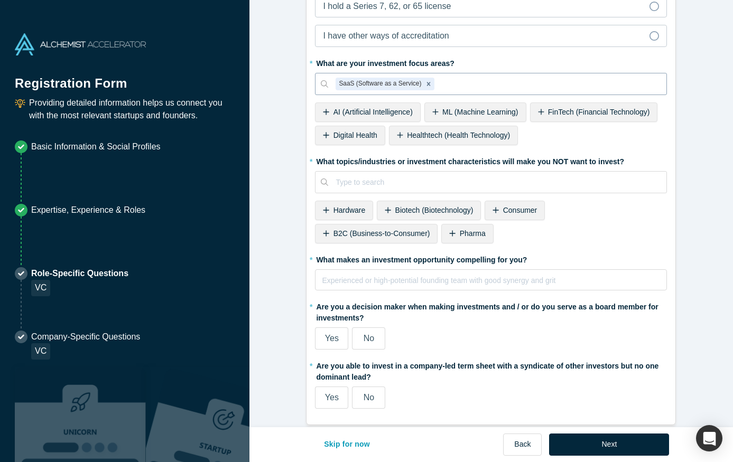
click at [450, 85] on div at bounding box center [548, 84] width 223 height 13
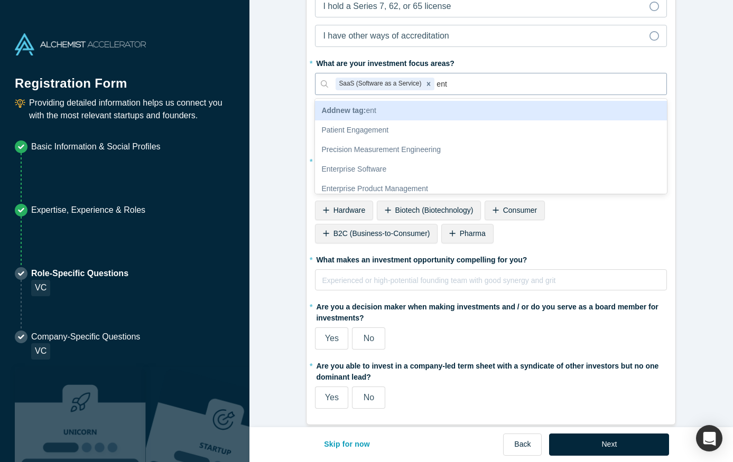
type input "ente"
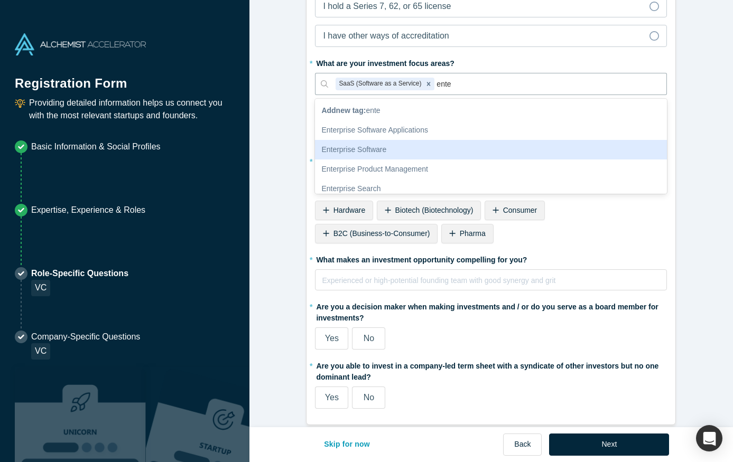
click at [421, 147] on div "Enterprise Software" at bounding box center [491, 150] width 352 height 20
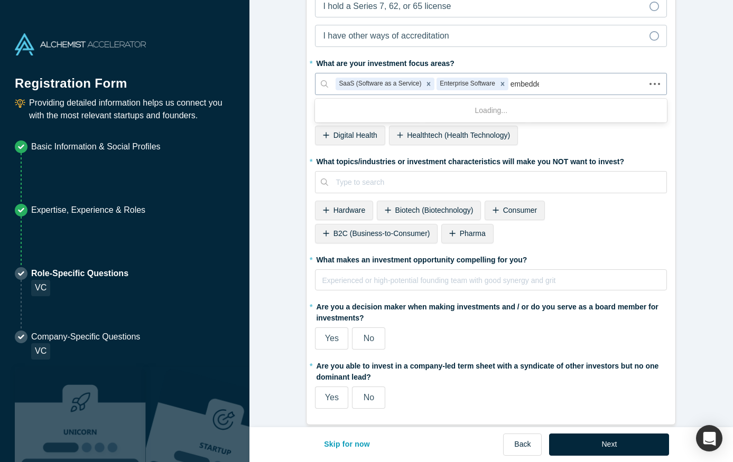
type input "embedded"
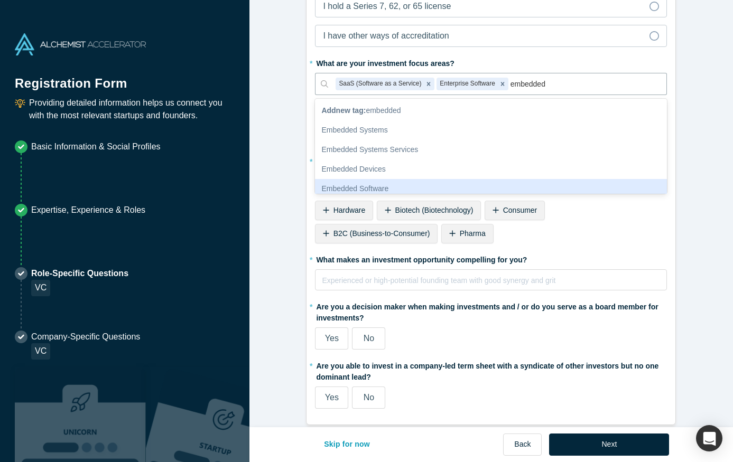
click at [446, 186] on div "Embedded Software" at bounding box center [491, 189] width 352 height 20
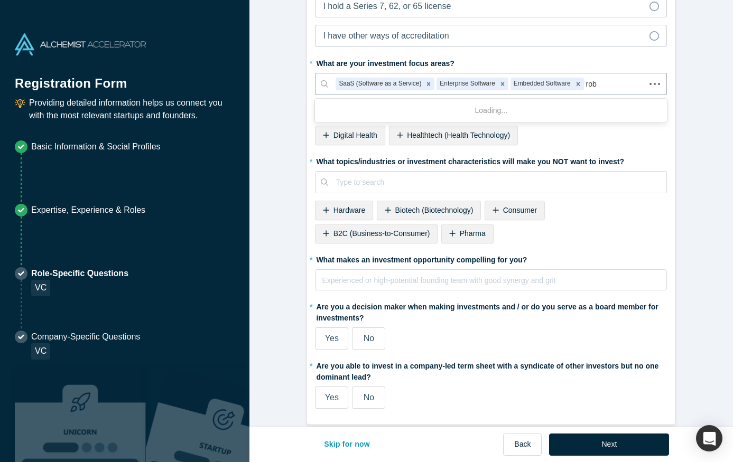
type input "robo"
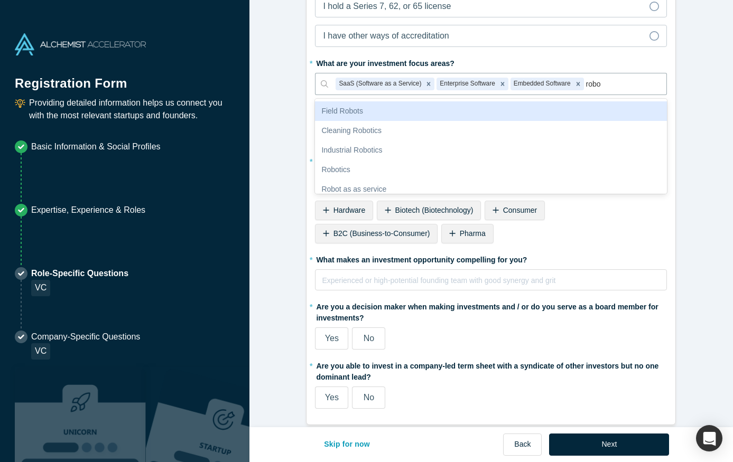
scroll to position [60, 0]
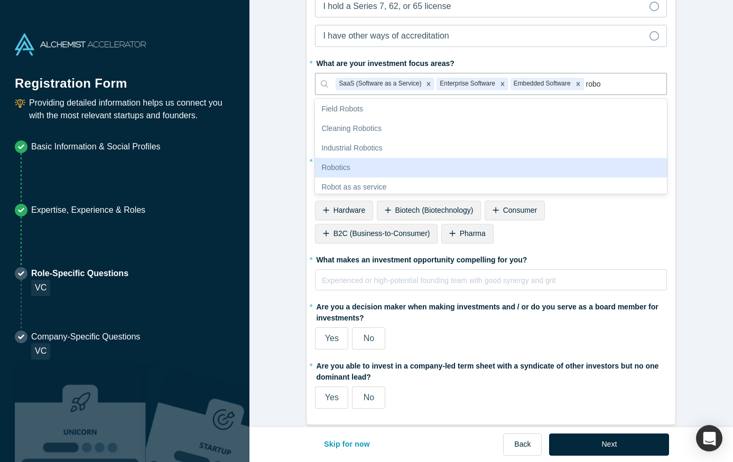
click at [462, 175] on div "Robotics" at bounding box center [491, 168] width 352 height 20
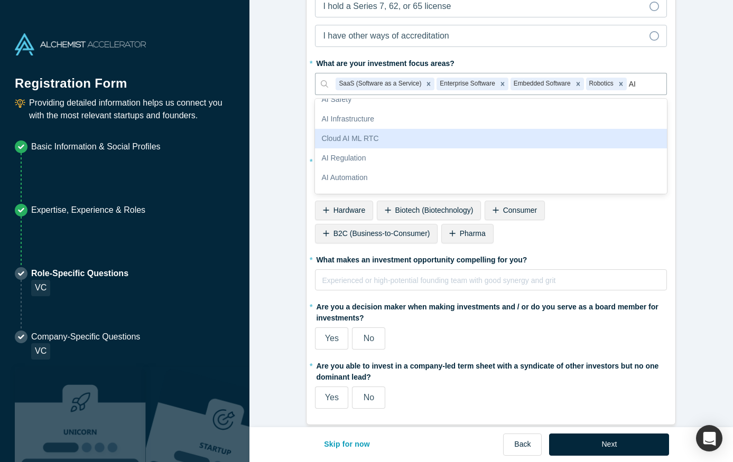
scroll to position [109, 0]
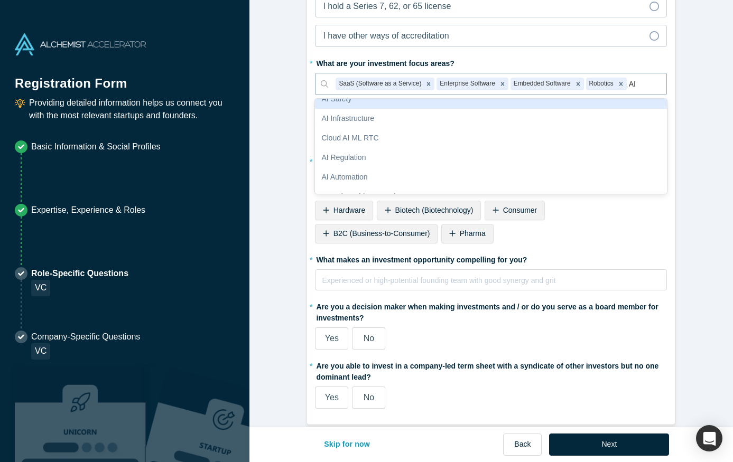
type input "A"
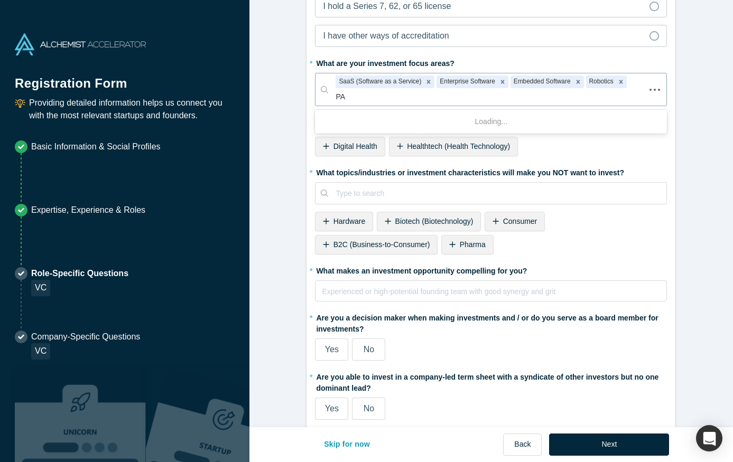
type input "P"
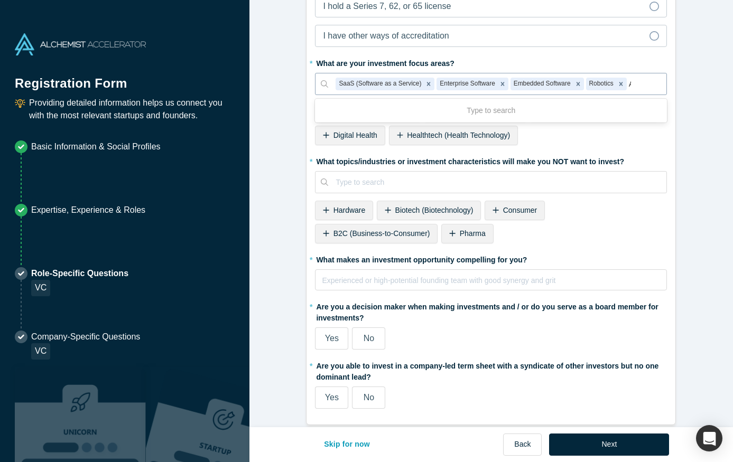
type input "AI"
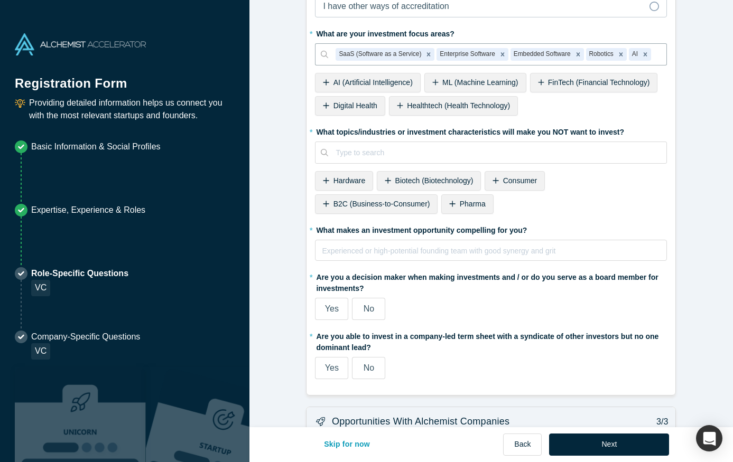
scroll to position [433, 0]
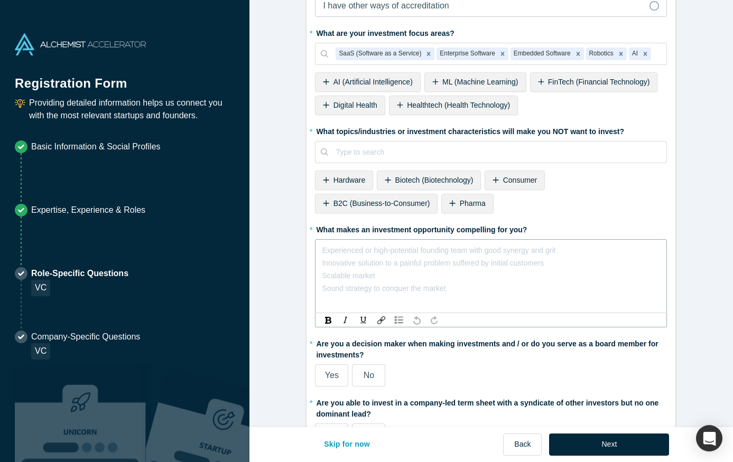
click at [543, 248] on div "rdw-editor" at bounding box center [491, 250] width 338 height 13
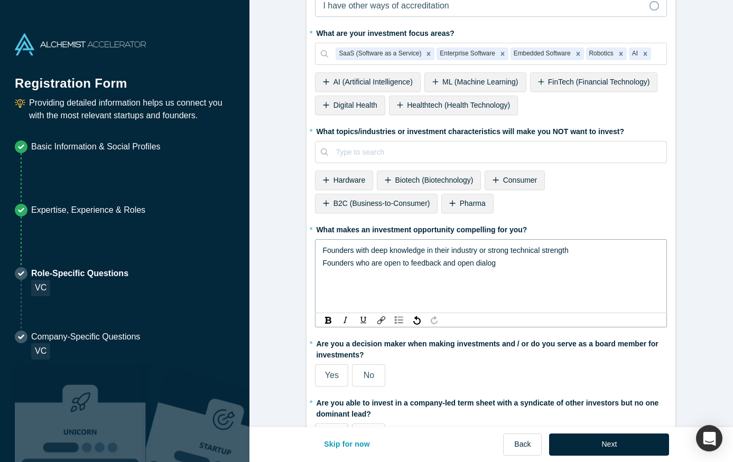
click at [375, 262] on span "Founders who are open to feedback and open dialog" at bounding box center [408, 263] width 173 height 8
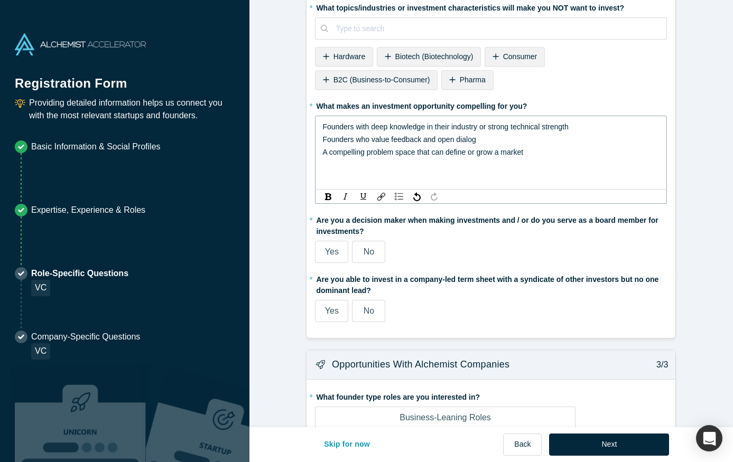
scroll to position [558, 0]
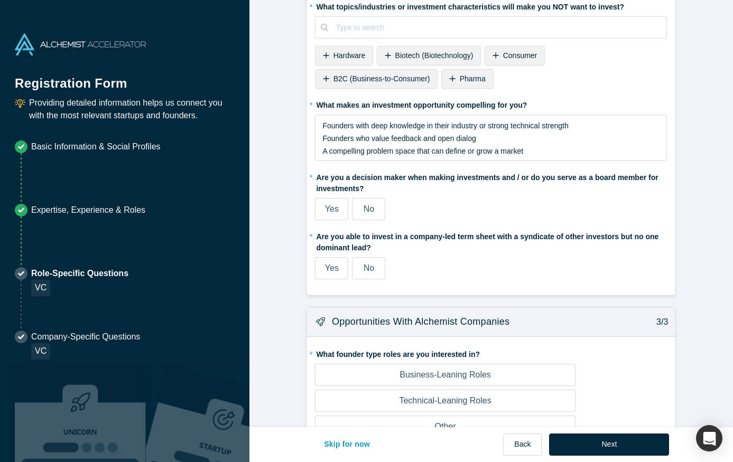
click at [330, 210] on span "Yes" at bounding box center [332, 209] width 14 height 9
click at [0, 0] on input "Yes" at bounding box center [0, 0] width 0 height 0
click at [333, 264] on span "Yes" at bounding box center [332, 268] width 14 height 9
click at [0, 0] on input "Yes" at bounding box center [0, 0] width 0 height 0
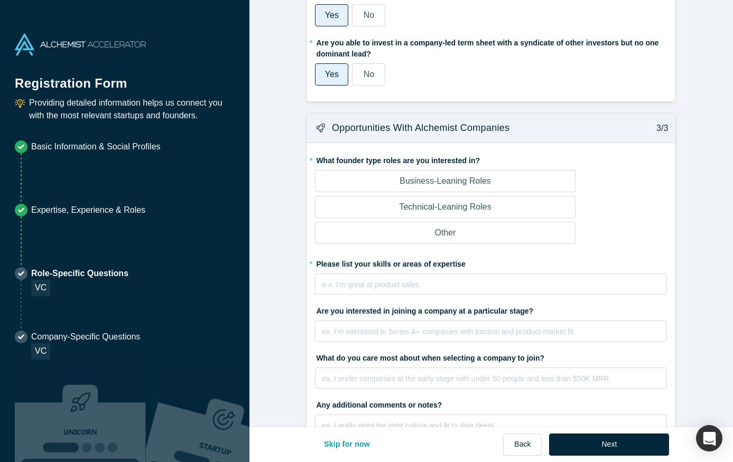
scroll to position [754, 0]
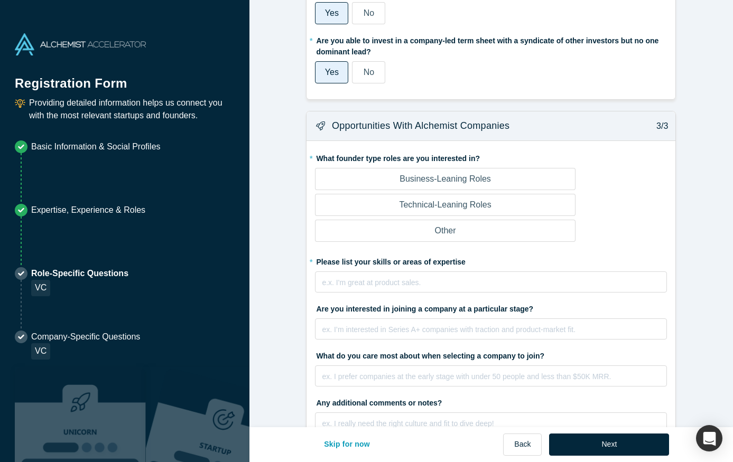
click at [434, 211] on p "Technical-Leaning Roles" at bounding box center [445, 205] width 92 height 13
click at [0, 0] on input "Technical-Leaning Roles" at bounding box center [0, 0] width 0 height 0
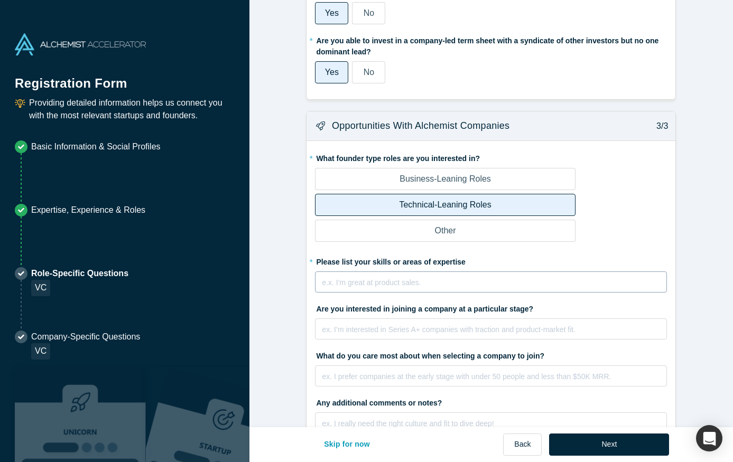
click at [460, 286] on div "rdw-editor" at bounding box center [491, 282] width 338 height 13
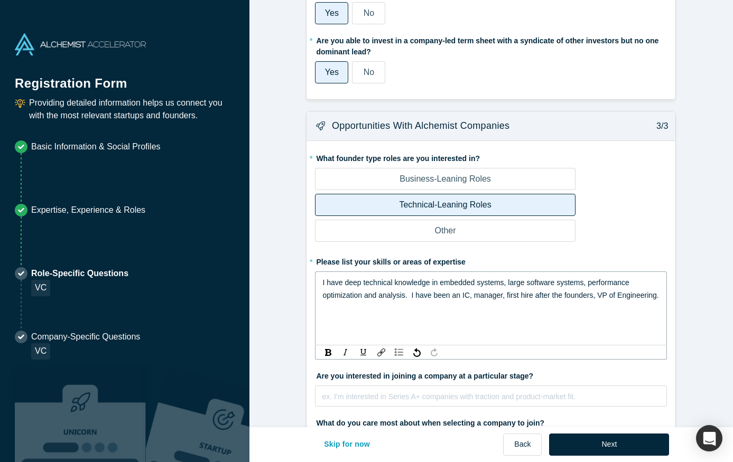
click at [599, 299] on span "I have deep technical knowledge in embedded systems, large software systems, pe…" at bounding box center [490, 289] width 336 height 21
click at [506, 285] on span "I have deep technical knowledge in embedded systems, large software systems, pe…" at bounding box center [476, 296] width 309 height 34
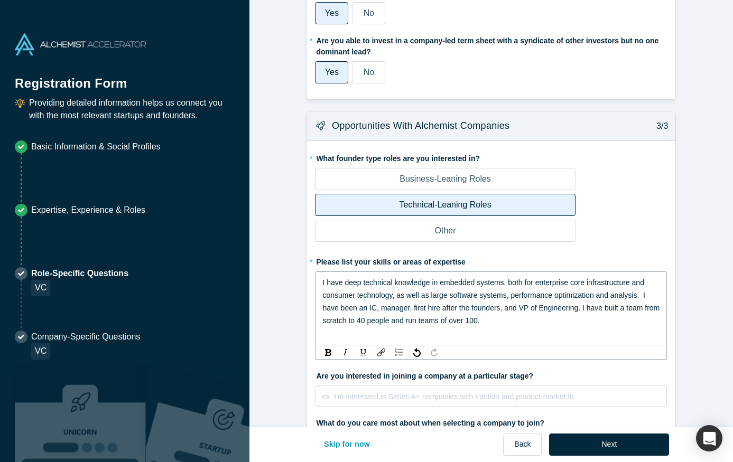
click at [513, 297] on span "I have deep technical knowledge in embedded systems, both for enterprise core i…" at bounding box center [491, 302] width 339 height 47
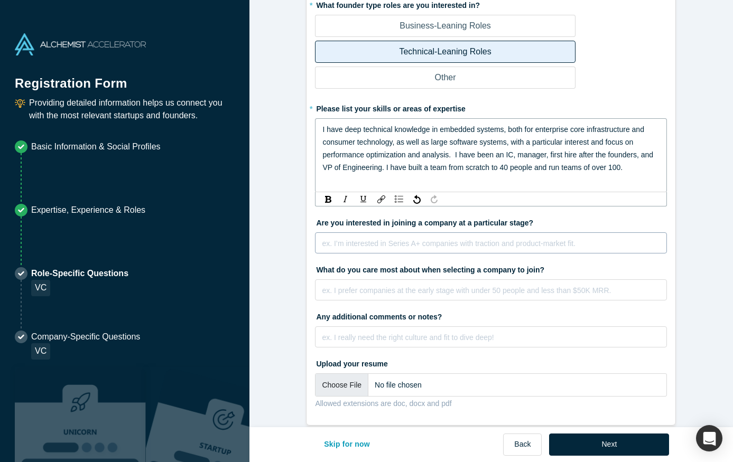
click at [461, 245] on div "ex. I’m interested in Series A+ companies with traction and product-market fit." at bounding box center [491, 243] width 352 height 21
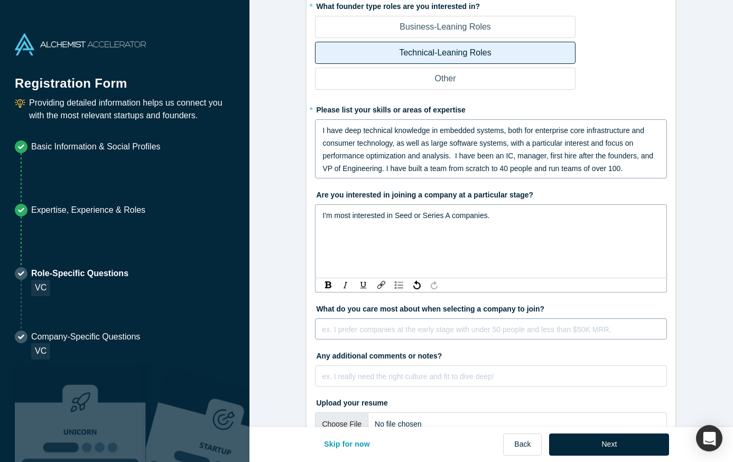
click at [425, 334] on fieldset "* What founder type roles are you interested in? Business-Leaning Roles Technic…" at bounding box center [491, 226] width 352 height 459
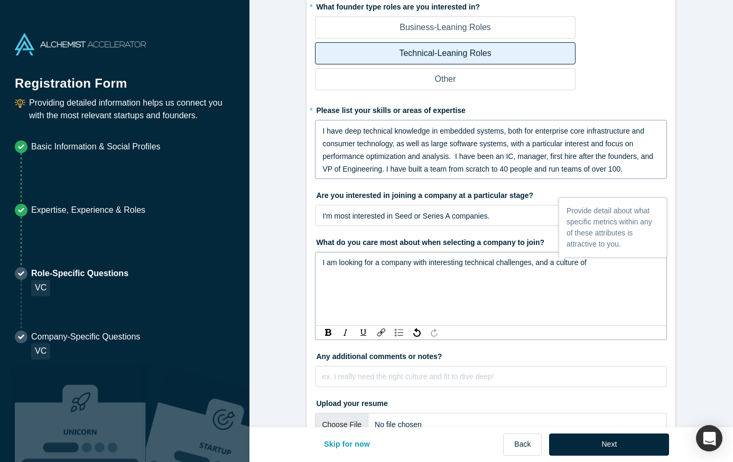
click at [425, 334] on div "rdw-history-control" at bounding box center [425, 333] width 35 height 11
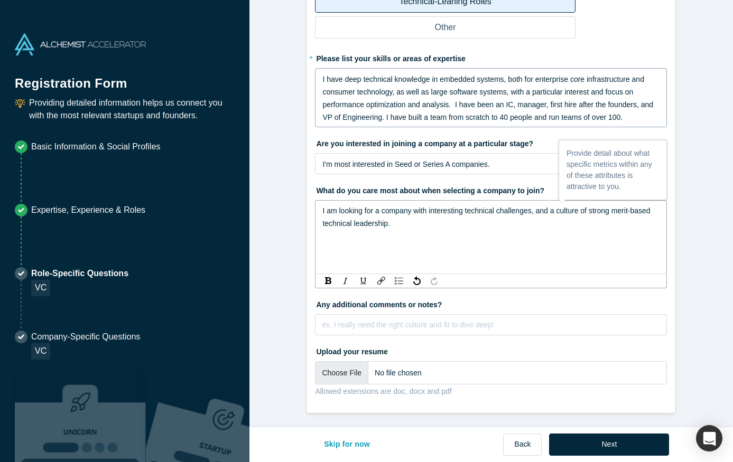
scroll to position [958, 0]
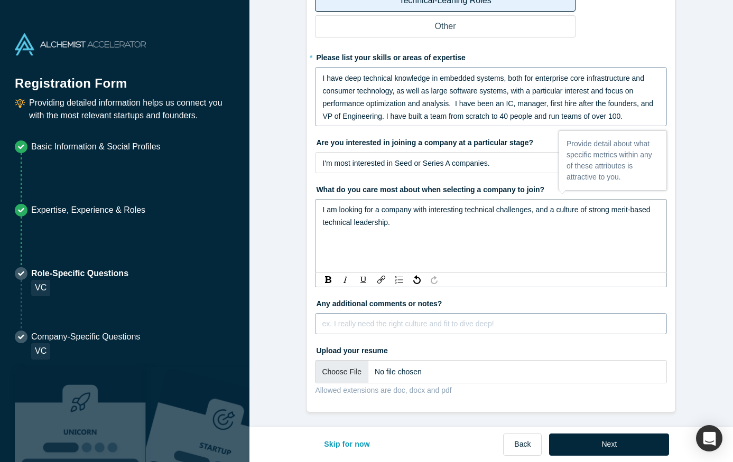
click at [430, 323] on div "rdw-editor" at bounding box center [491, 324] width 338 height 13
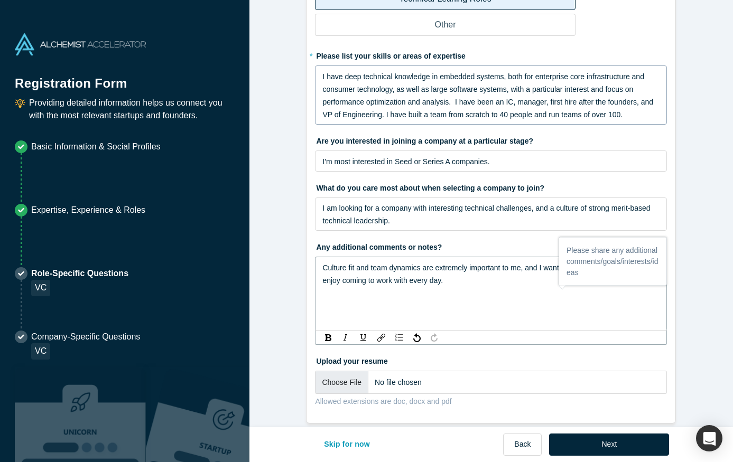
scroll to position [971, 0]
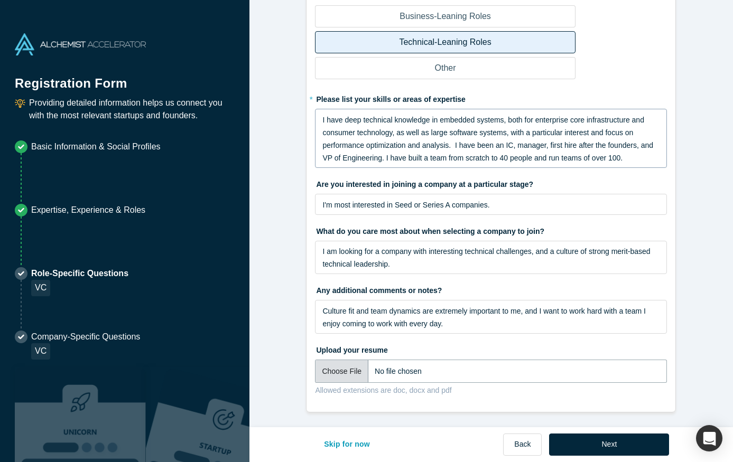
click at [333, 369] on input "file" at bounding box center [491, 371] width 352 height 23
type input "C:\fakepath\Resume-GaryGitelson_09022025.pdf"
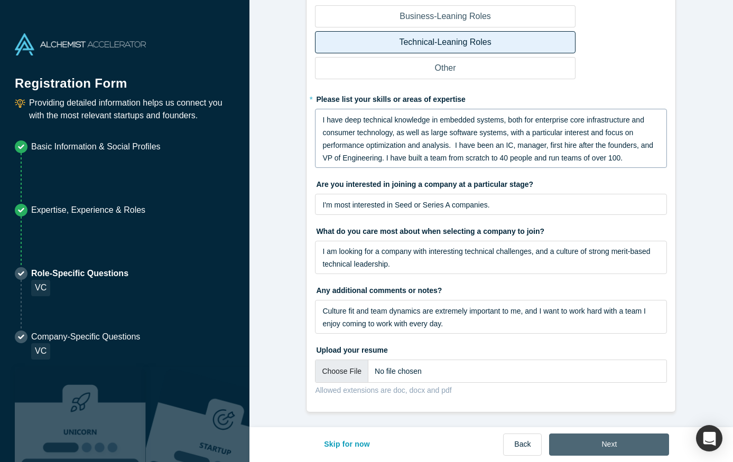
click at [578, 443] on button "Next" at bounding box center [609, 445] width 120 height 22
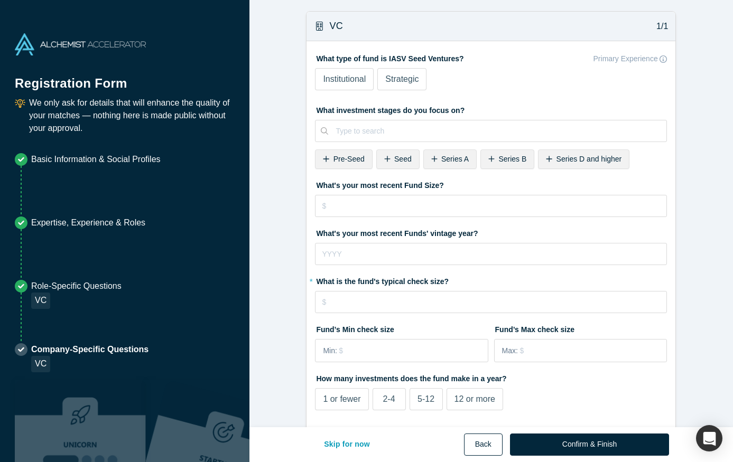
click at [485, 441] on button "Back" at bounding box center [483, 445] width 39 height 22
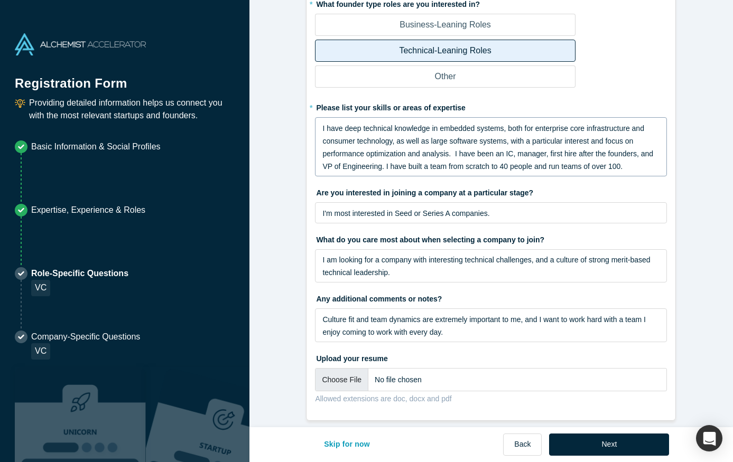
scroll to position [916, 0]
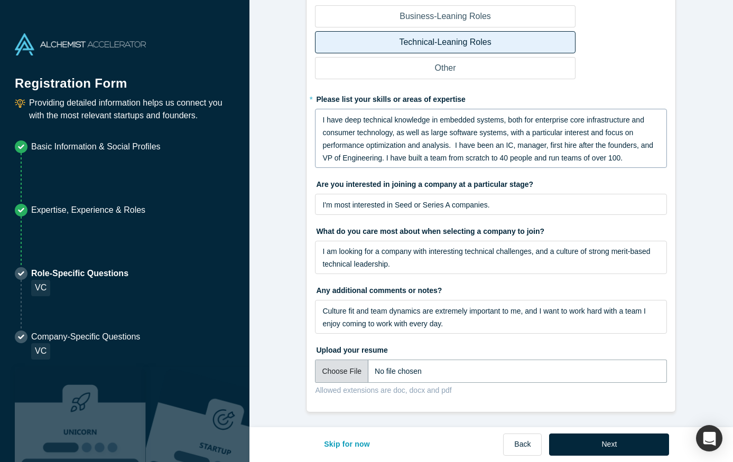
click at [500, 370] on input "file" at bounding box center [491, 371] width 352 height 23
click at [362, 368] on input "file" at bounding box center [491, 371] width 352 height 23
type input "C:\fakepath\Resume-GaryGitelson_09022025.pdf"
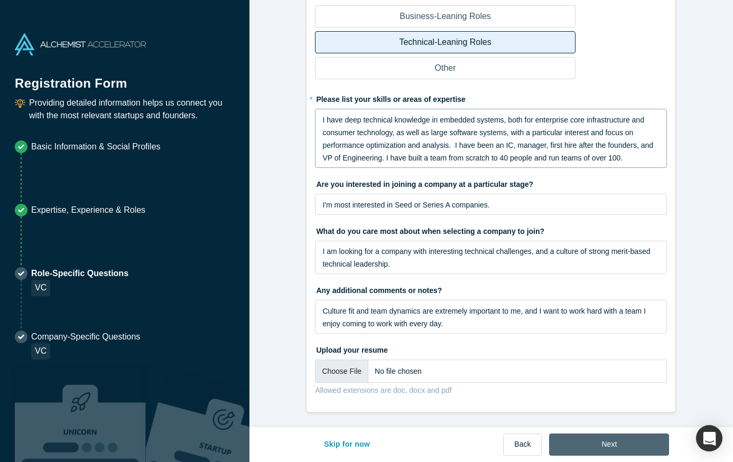
click at [624, 442] on button "Next" at bounding box center [609, 445] width 120 height 22
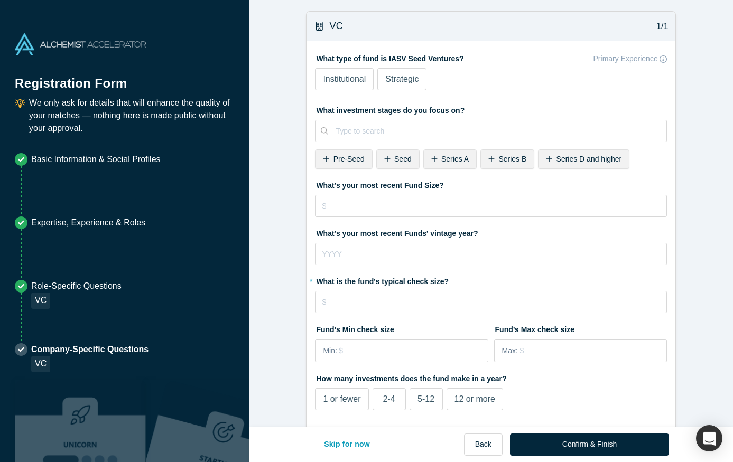
click at [354, 75] on span "Institutional" at bounding box center [344, 79] width 43 height 9
click at [0, 0] on input "Institutional" at bounding box center [0, 0] width 0 height 0
click at [381, 128] on div at bounding box center [497, 131] width 323 height 13
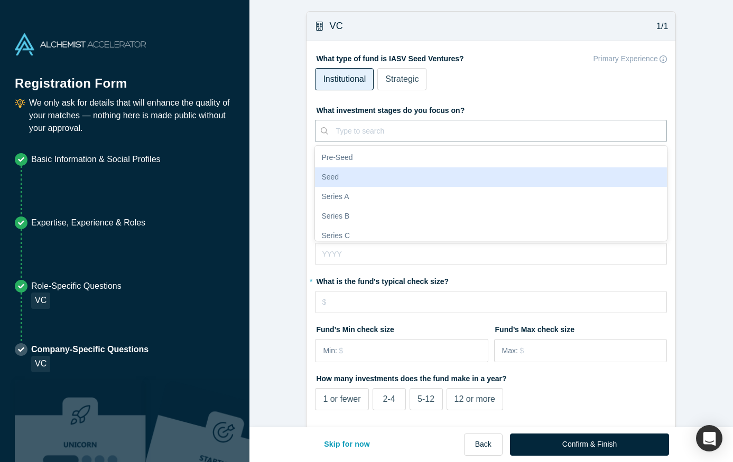
click at [364, 175] on div "Seed" at bounding box center [491, 178] width 352 height 20
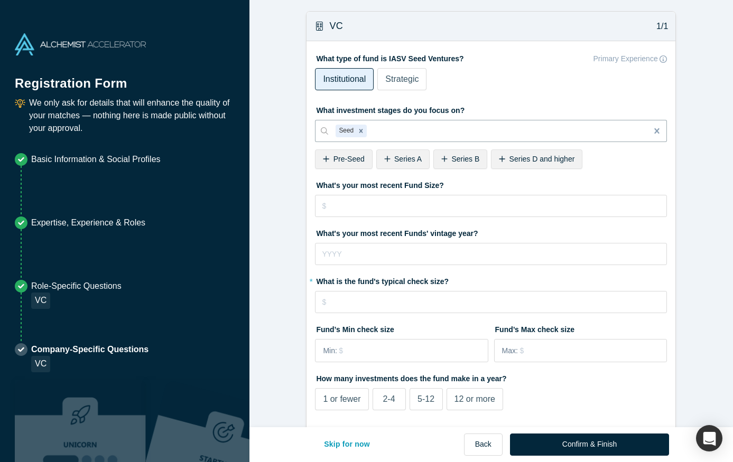
click at [390, 160] on icon at bounding box center [387, 158] width 6 height 7
click at [403, 129] on icon "Remove Series A" at bounding box center [402, 130] width 7 height 7
click at [344, 160] on span "Pre-Seed" at bounding box center [349, 159] width 31 height 8
click at [357, 207] on input "tel" at bounding box center [491, 206] width 352 height 22
type input "$7"
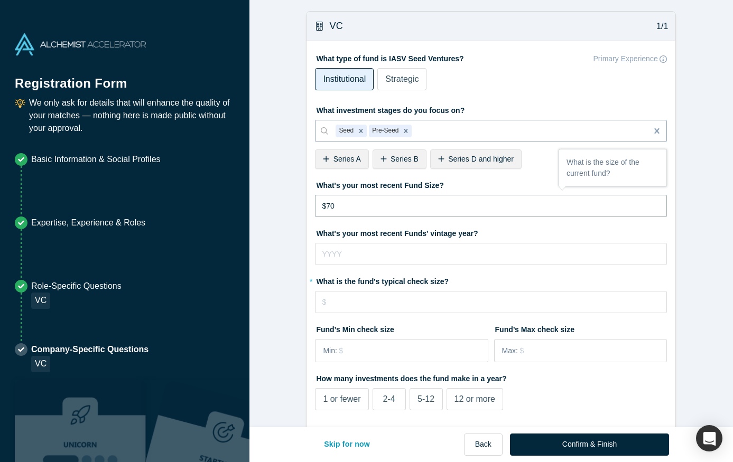
type input "$7"
type input "$10,000,000"
click at [354, 261] on input "tel" at bounding box center [491, 254] width 352 height 22
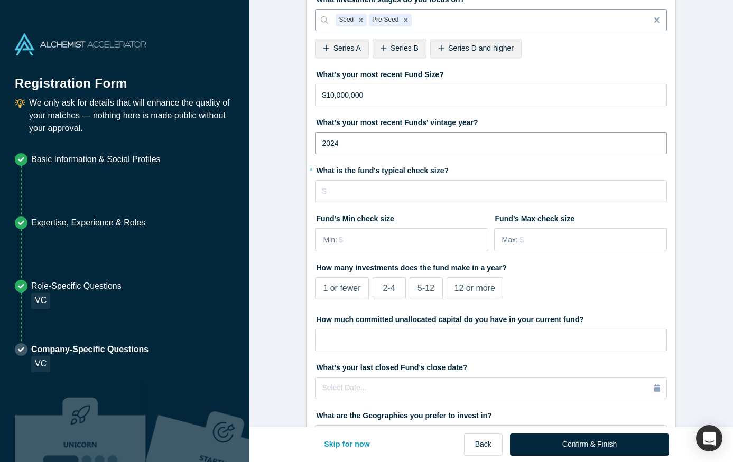
scroll to position [127, 0]
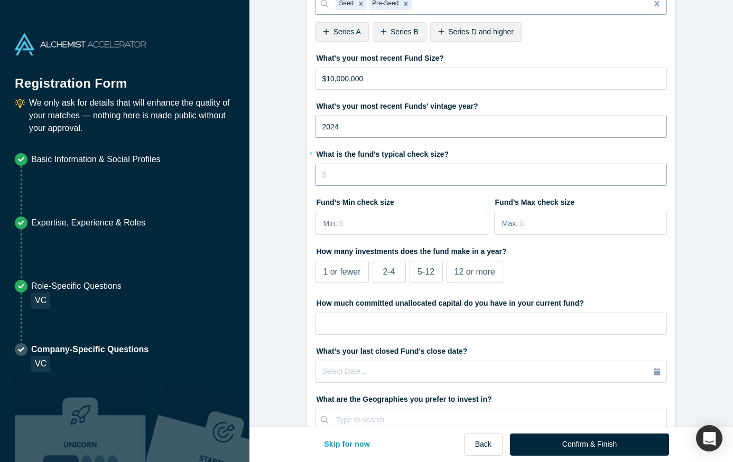
type input "2024"
click at [360, 166] on input "tel" at bounding box center [491, 175] width 352 height 22
type input "$100,000"
click at [356, 223] on input "tel" at bounding box center [413, 223] width 149 height 22
type input "$50,000"
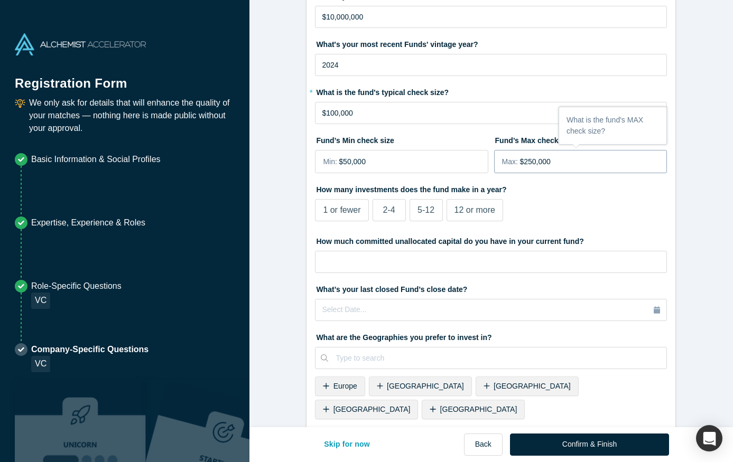
scroll to position [207, 0]
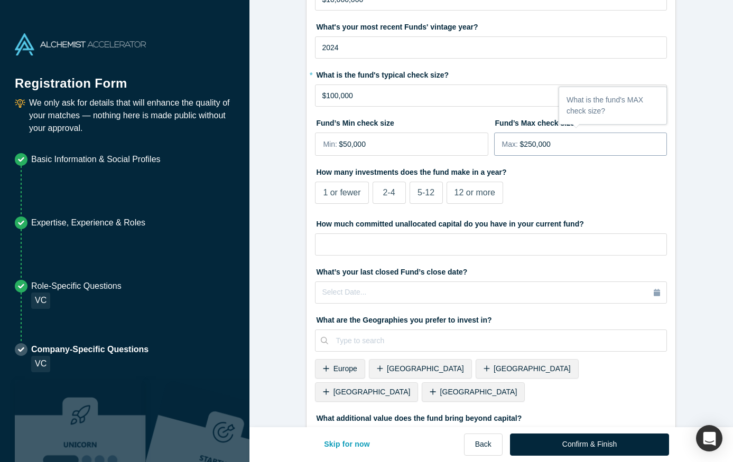
type input "$250,000"
click at [420, 196] on span "5-12" at bounding box center [426, 192] width 17 height 9
click at [0, 0] on input "5-12" at bounding box center [0, 0] width 0 height 0
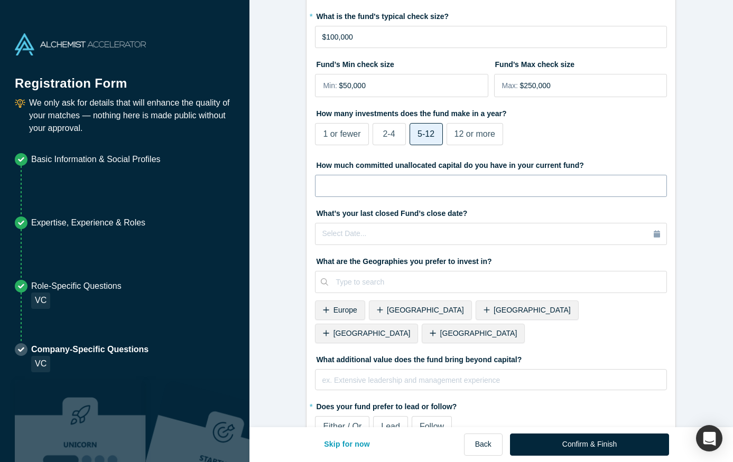
scroll to position [288, 0]
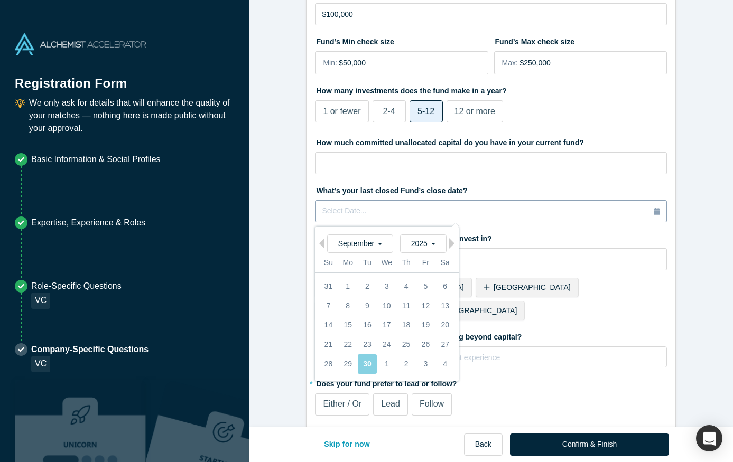
click at [429, 210] on div "Select Date..." at bounding box center [491, 212] width 338 height 12
click at [467, 182] on label "What’s your last closed Fund’s close date?" at bounding box center [491, 189] width 352 height 15
